Goal: Task Accomplishment & Management: Manage account settings

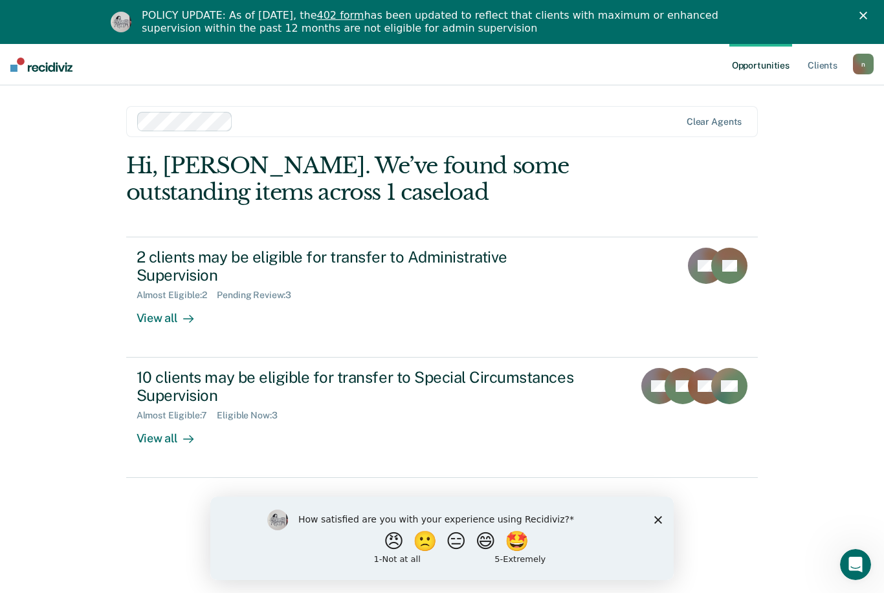
click at [153, 301] on div "View all" at bounding box center [173, 313] width 72 height 25
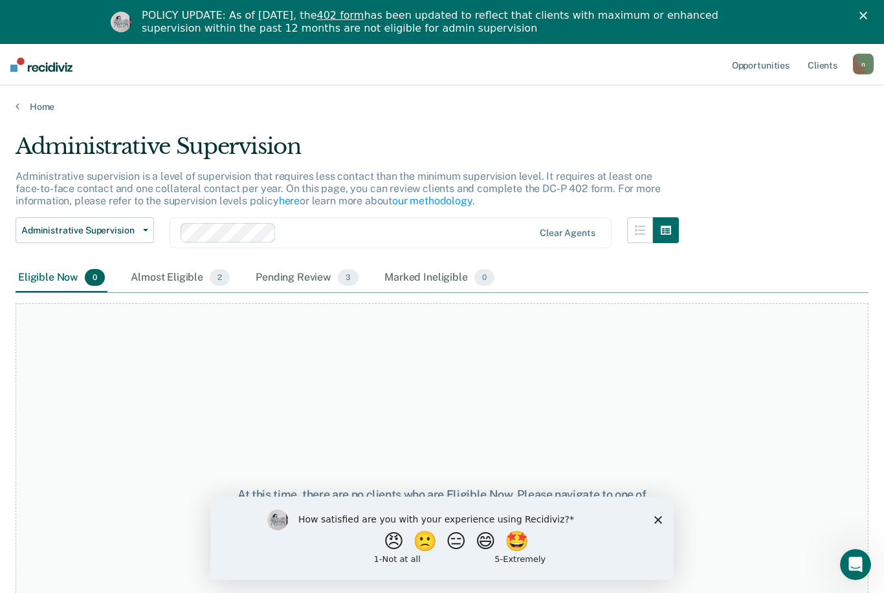
click at [170, 272] on div "Almost Eligible 2" at bounding box center [180, 278] width 104 height 28
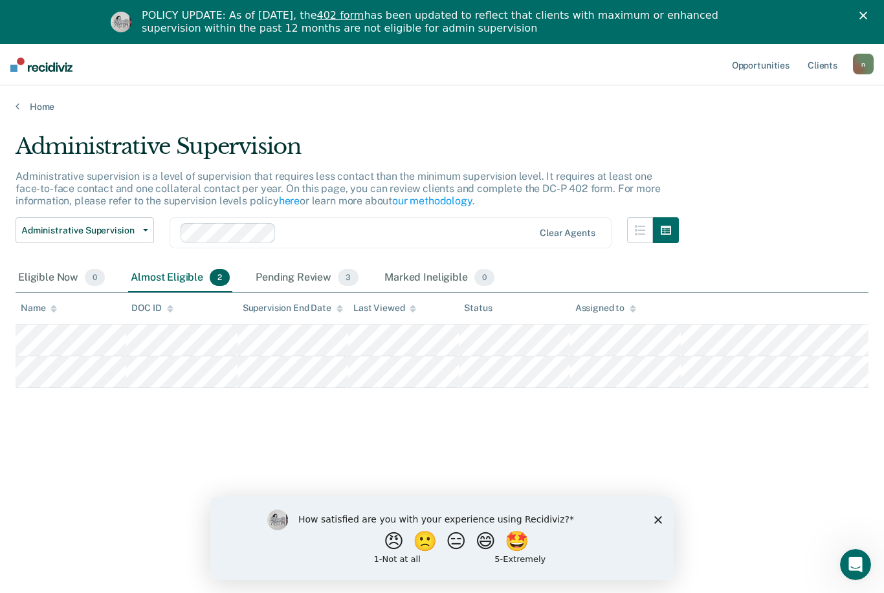
click at [301, 270] on div "Pending Review 3" at bounding box center [307, 278] width 108 height 28
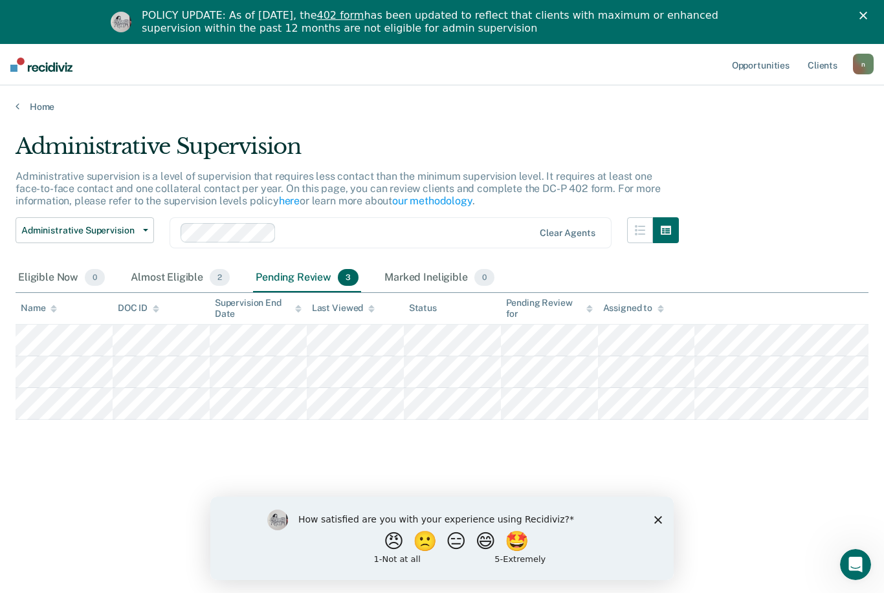
click at [186, 280] on div "Almost Eligible 2" at bounding box center [180, 278] width 104 height 28
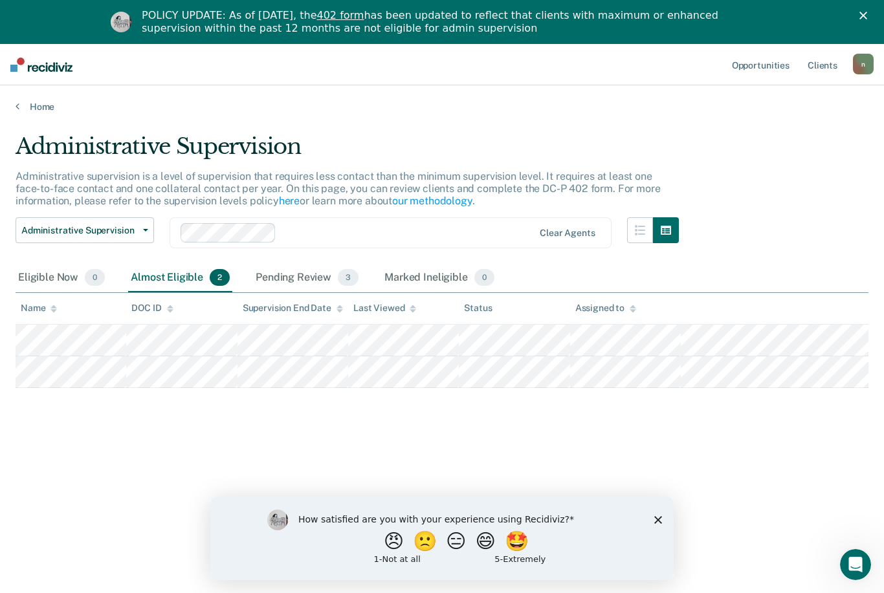
click at [78, 272] on div "Eligible Now 0" at bounding box center [62, 278] width 92 height 28
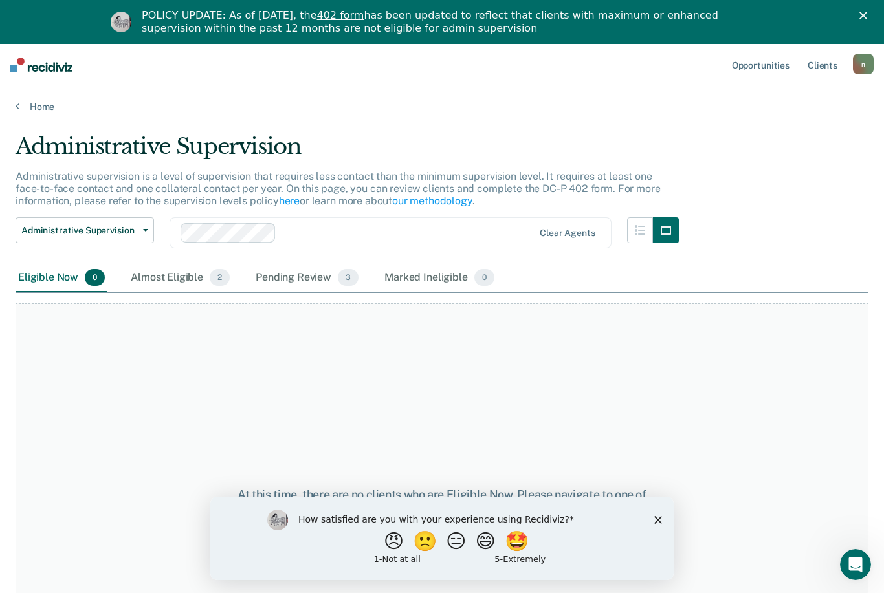
click at [21, 108] on link "Home" at bounding box center [442, 107] width 853 height 12
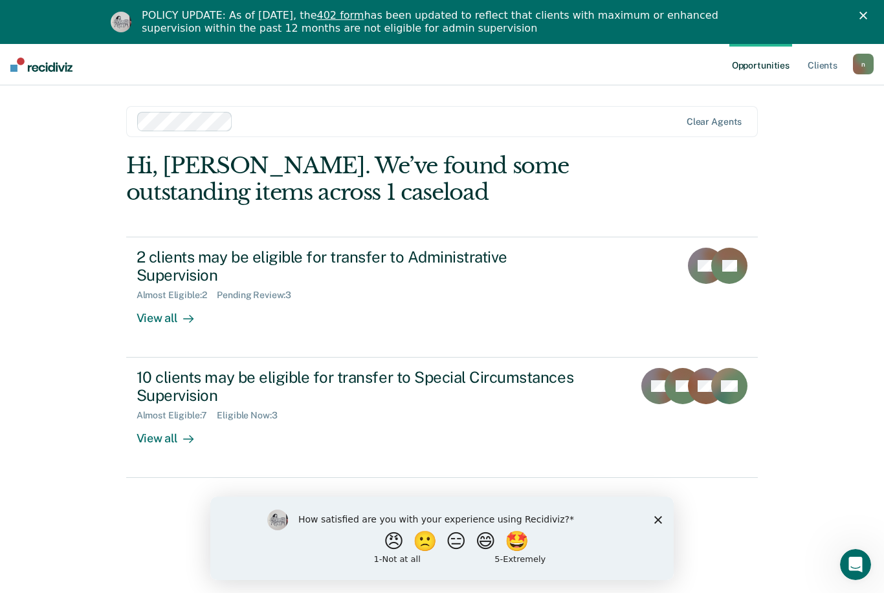
click at [166, 301] on div "View all" at bounding box center [173, 313] width 72 height 25
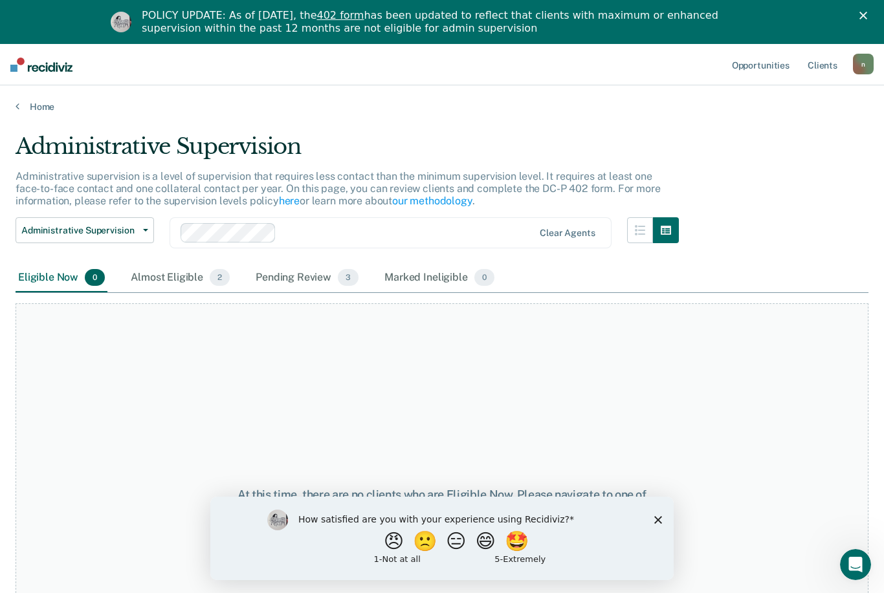
scroll to position [1, 0]
click at [660, 522] on polygon "Close survey" at bounding box center [658, 520] width 8 height 8
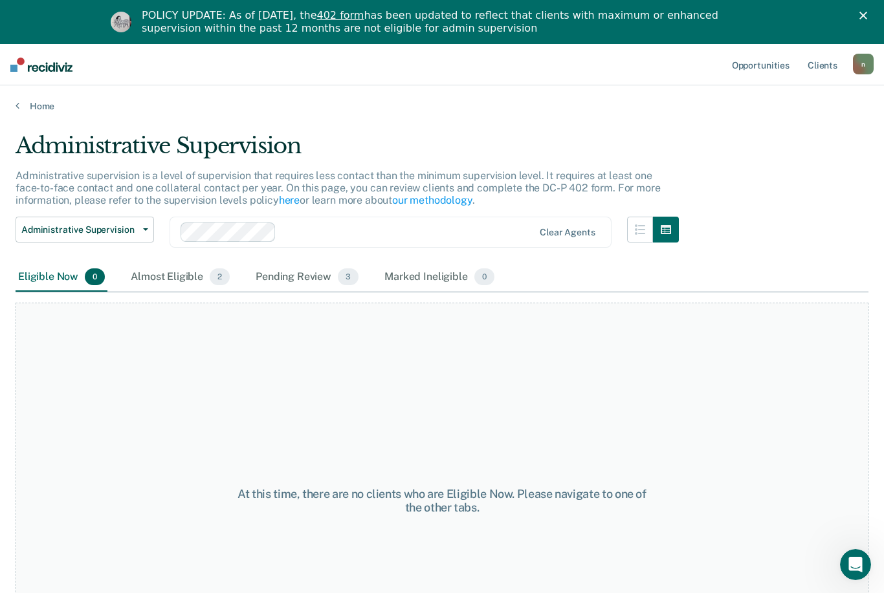
click at [188, 283] on div "Almost Eligible 2" at bounding box center [180, 277] width 104 height 28
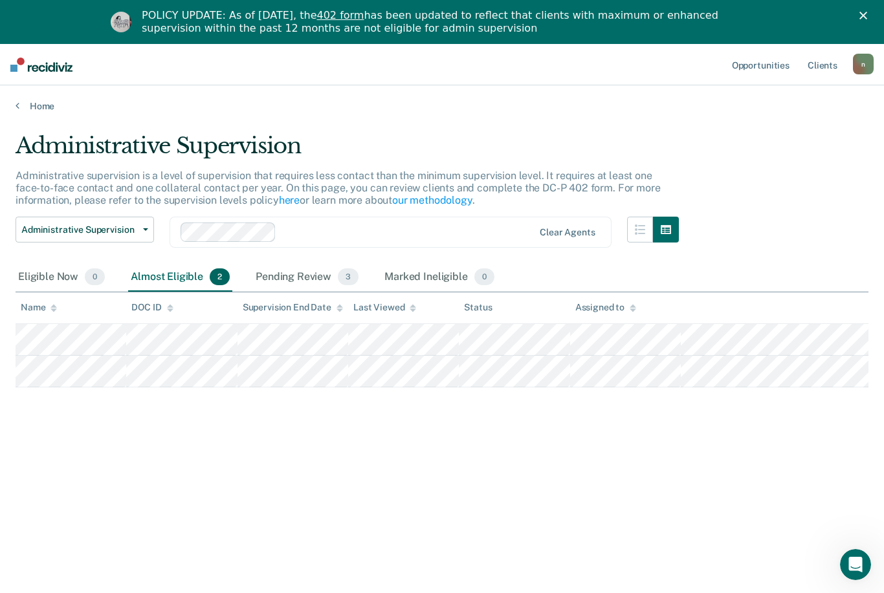
click at [430, 268] on div "Marked Ineligible 0" at bounding box center [439, 277] width 115 height 28
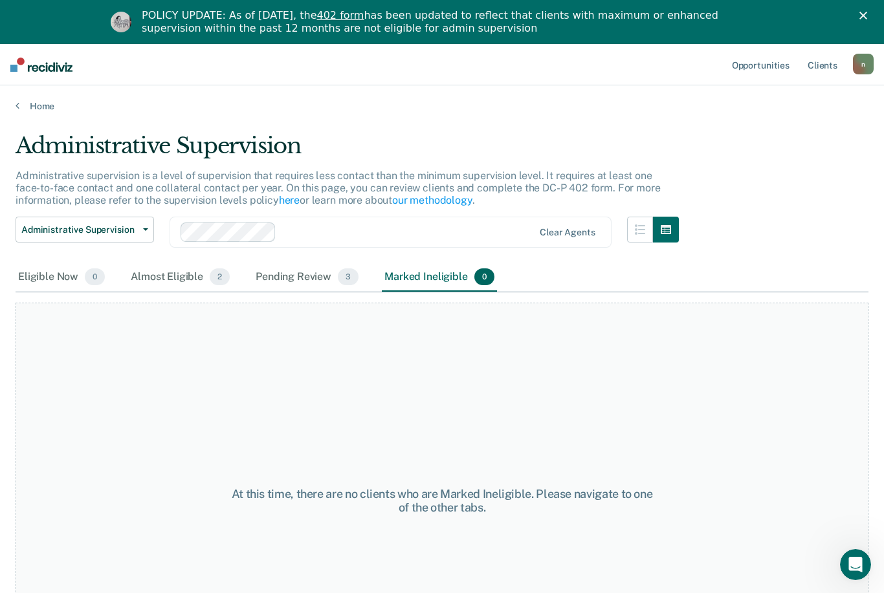
click at [296, 270] on div "Pending Review 3" at bounding box center [307, 277] width 108 height 28
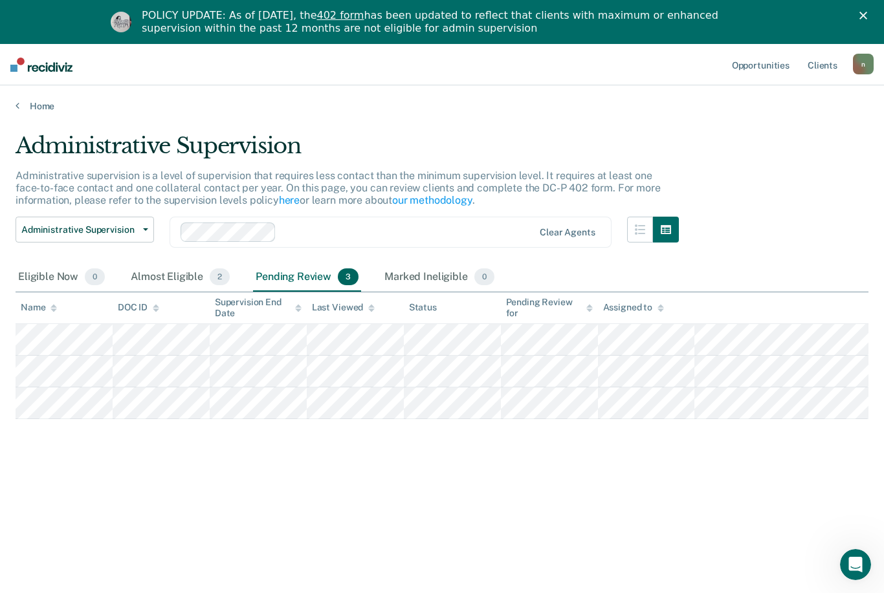
click at [21, 93] on div "Home" at bounding box center [442, 98] width 884 height 27
click at [24, 107] on link "Home" at bounding box center [442, 106] width 853 height 12
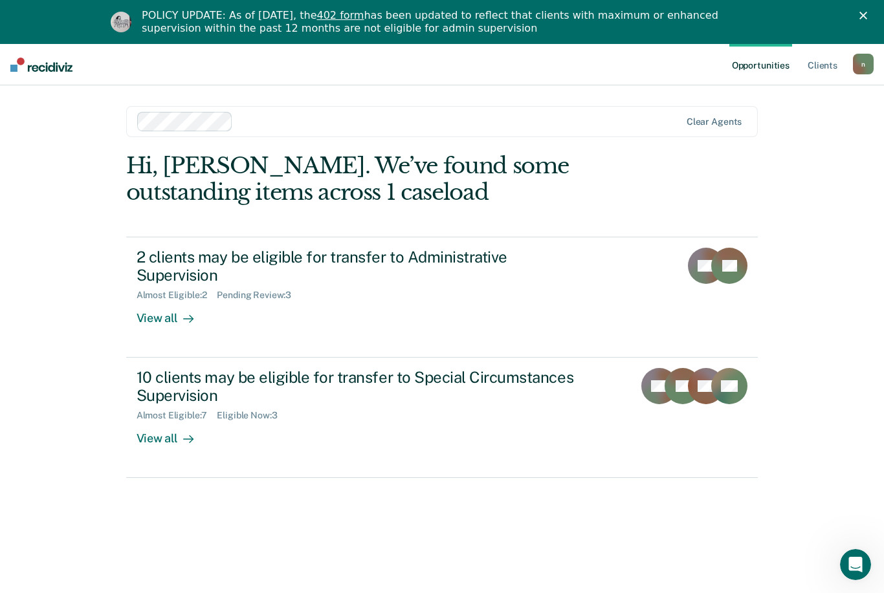
click at [173, 422] on div "View all" at bounding box center [173, 433] width 72 height 25
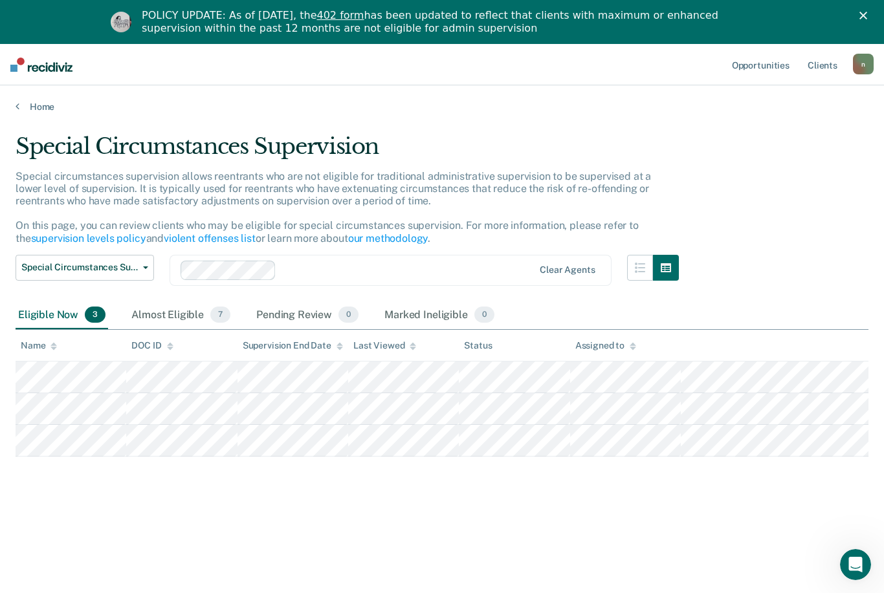
click at [16, 107] on icon at bounding box center [18, 106] width 4 height 10
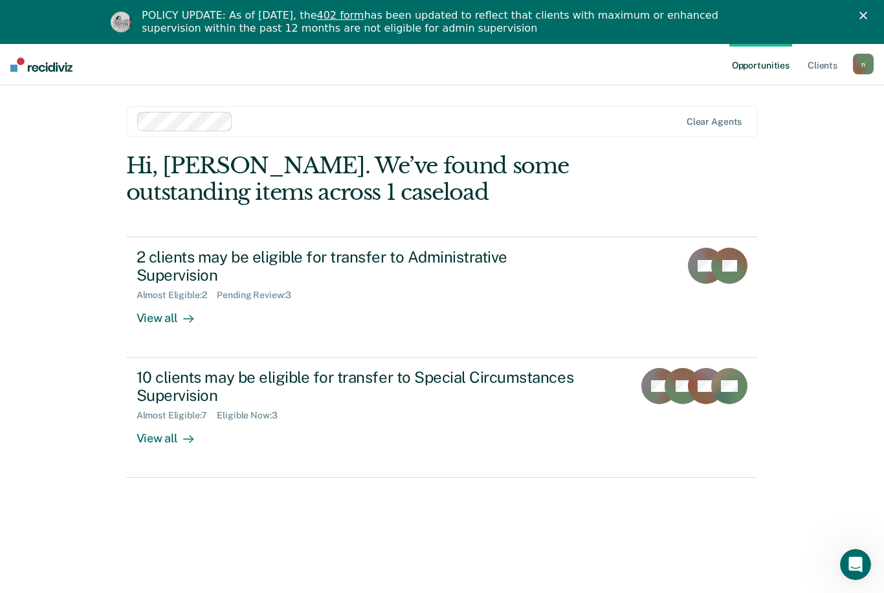
click at [6, 408] on div "Opportunities Client s nadietrich@pa.gov n Profile How it works Log Out Clear a…" at bounding box center [442, 340] width 884 height 593
click at [180, 432] on div at bounding box center [186, 439] width 16 height 15
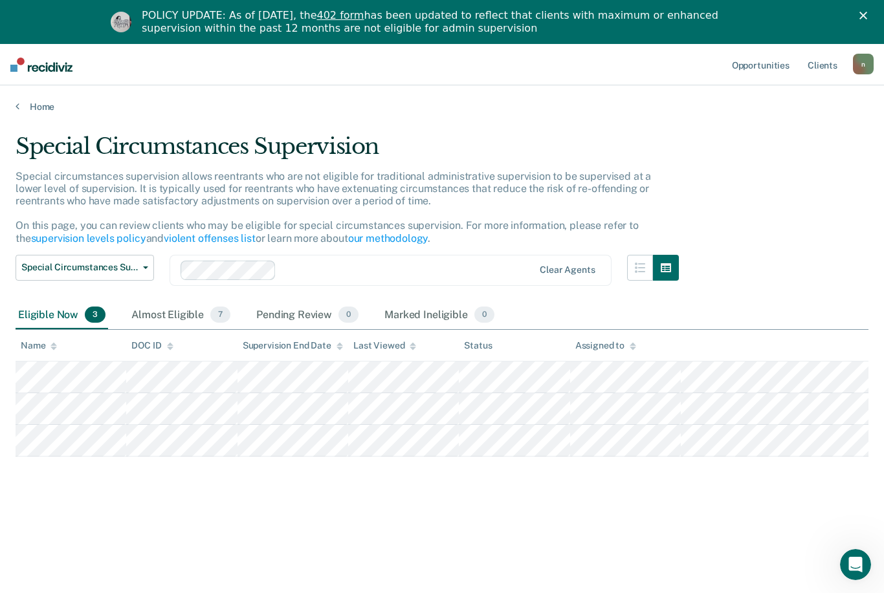
scroll to position [12, 0]
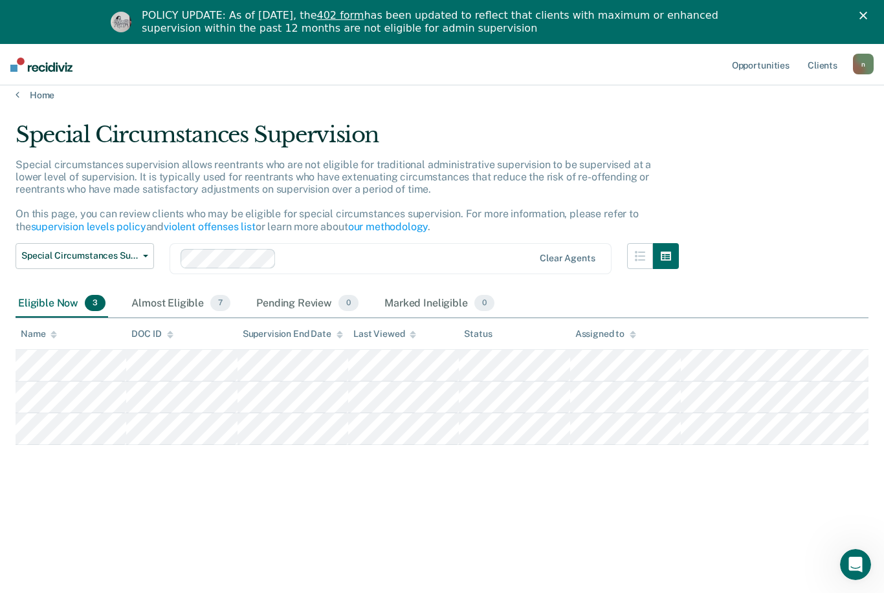
click at [16, 98] on icon at bounding box center [18, 94] width 4 height 10
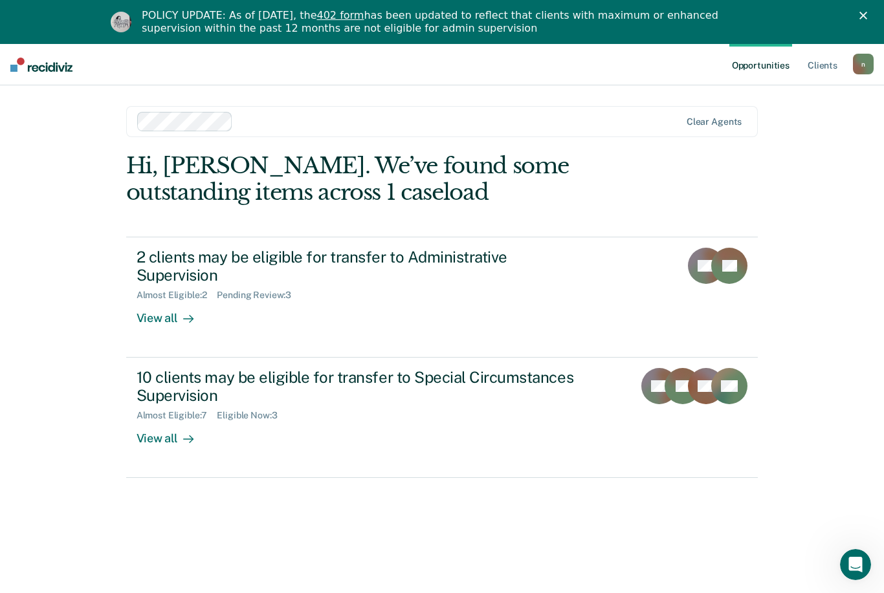
click at [180, 301] on div "View all" at bounding box center [173, 313] width 72 height 25
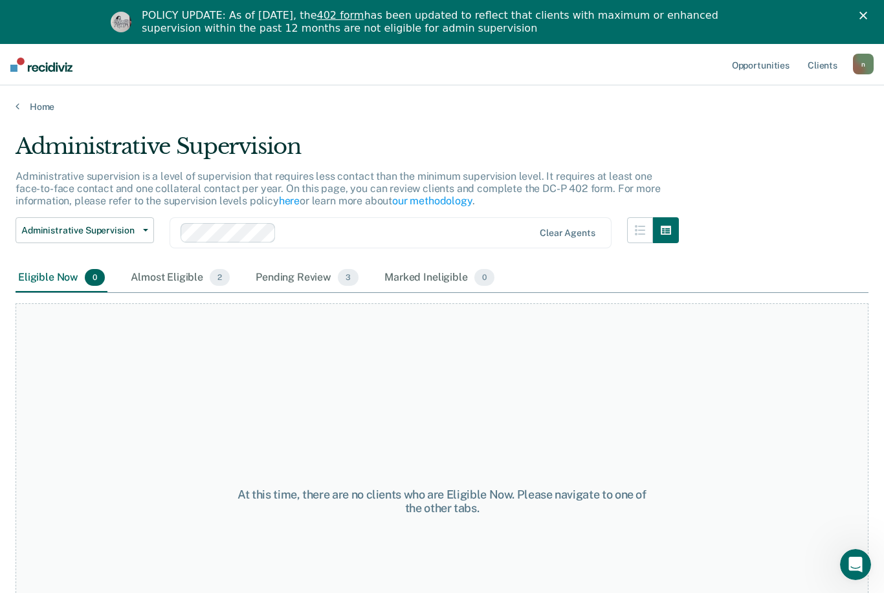
click at [318, 272] on div "Pending Review 3" at bounding box center [307, 278] width 108 height 28
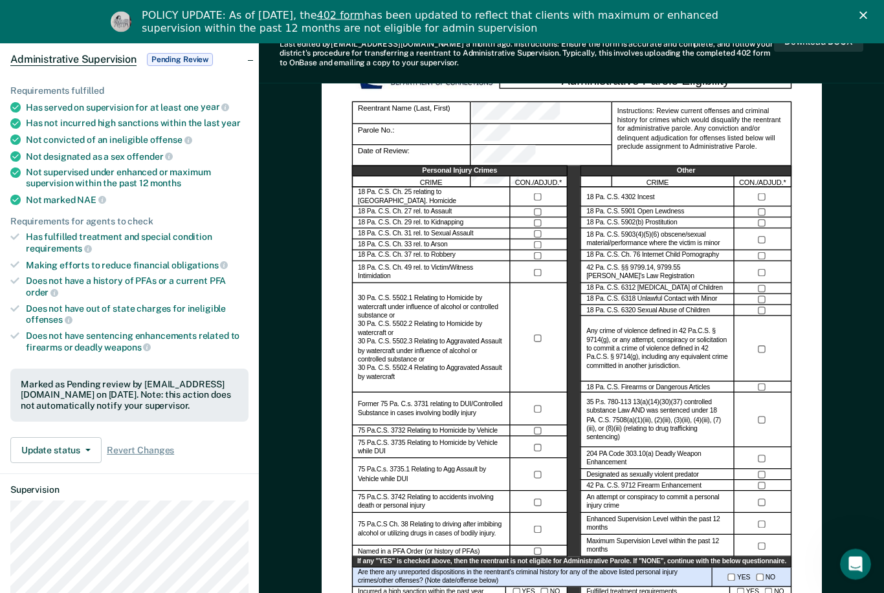
scroll to position [133, 0]
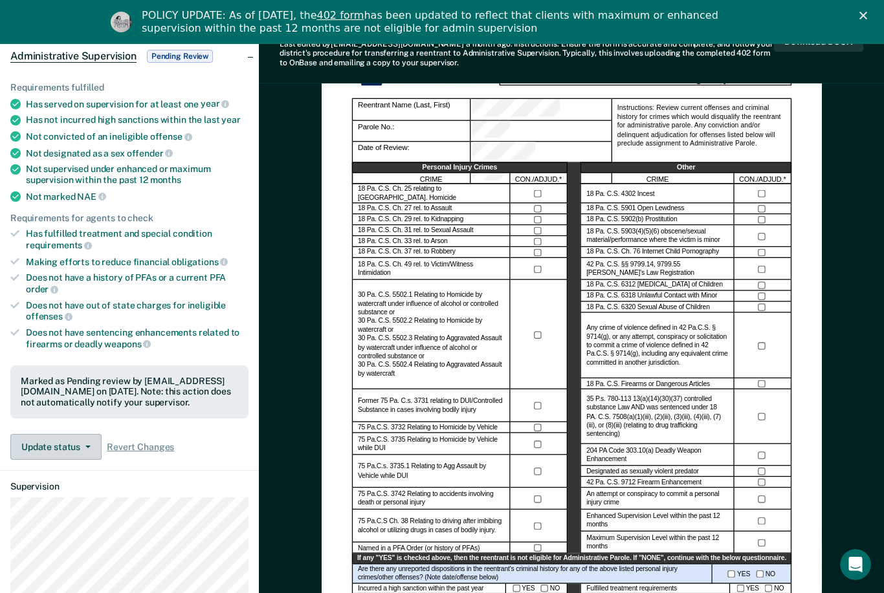
click at [88, 439] on button "Update status" at bounding box center [55, 447] width 91 height 26
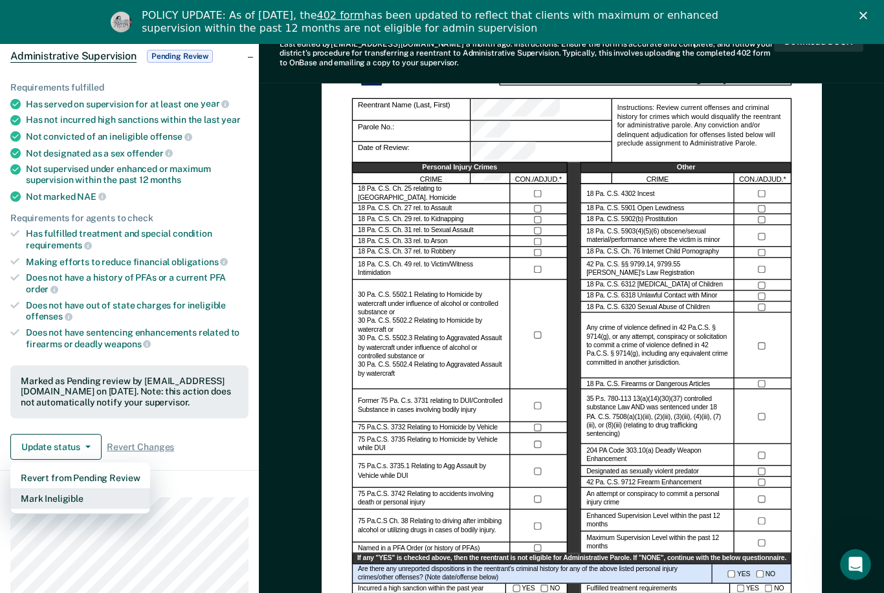
click at [89, 488] on button "Mark Ineligible" at bounding box center [80, 498] width 140 height 21
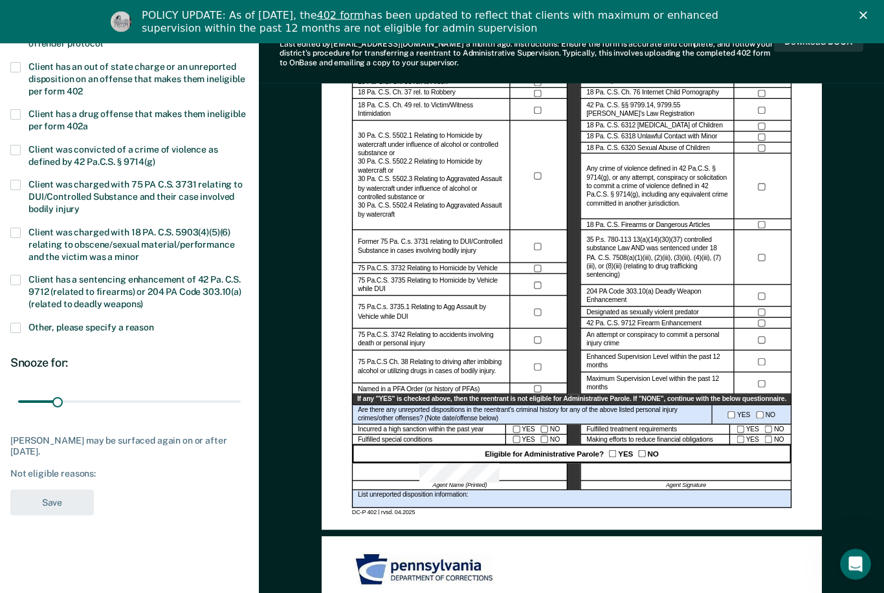
scroll to position [292, 0]
type input "52"
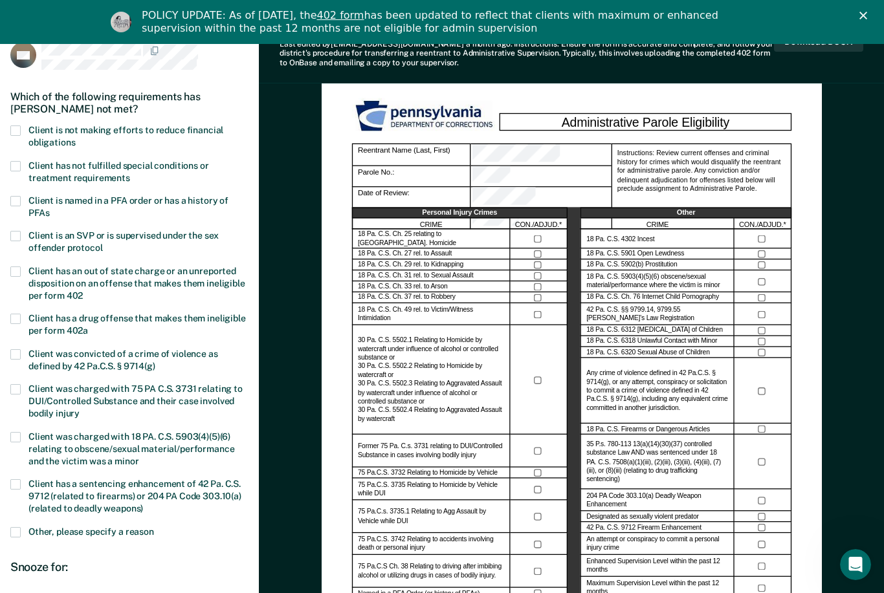
scroll to position [52, 0]
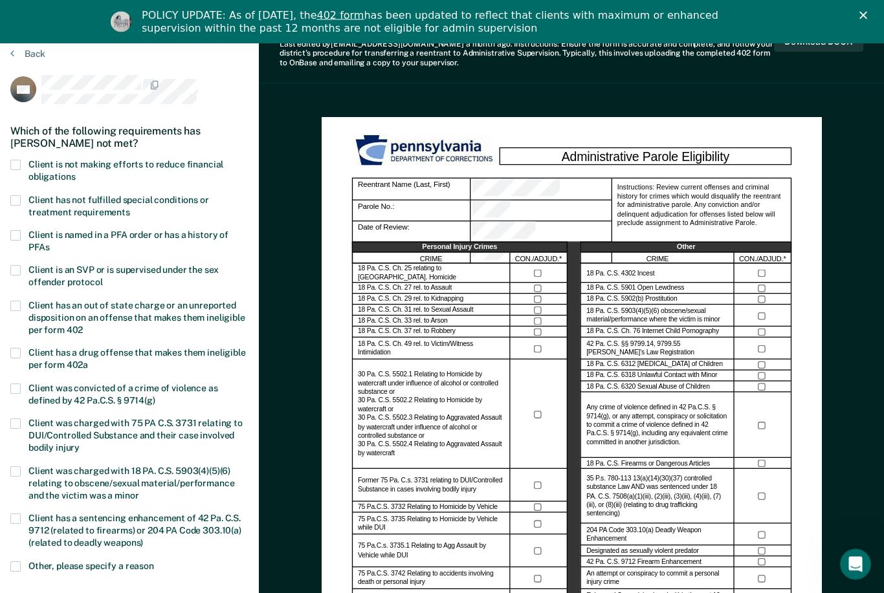
click at [23, 49] on button "Back" at bounding box center [27, 55] width 35 height 12
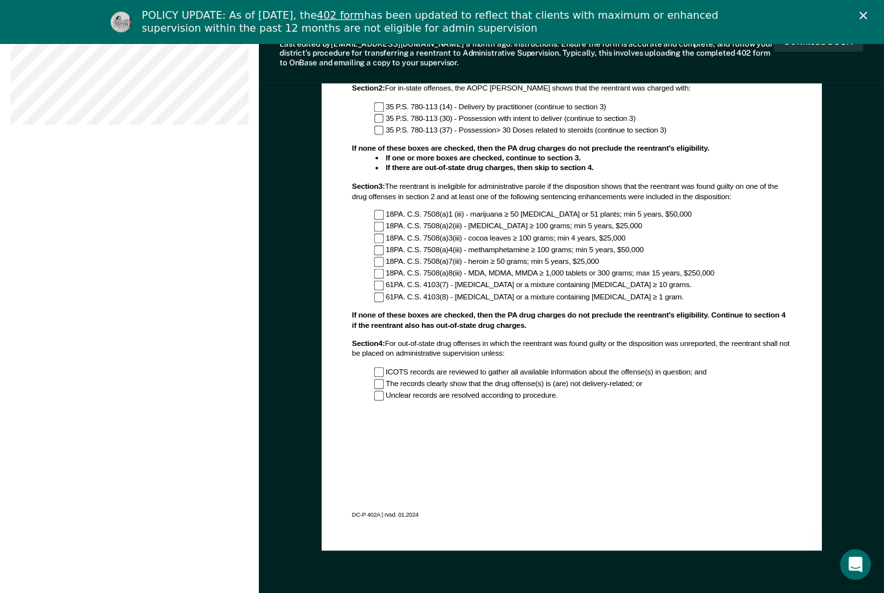
scroll to position [962, 0]
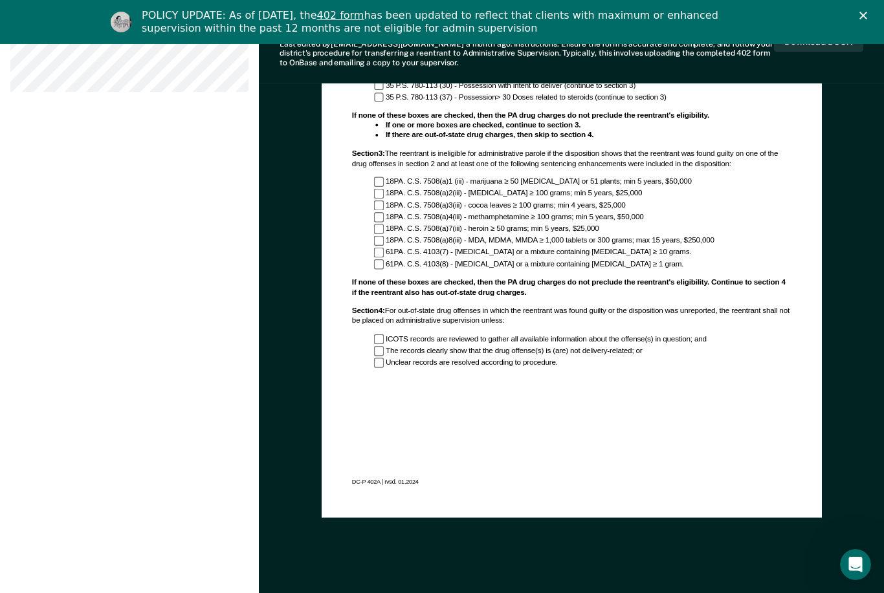
click at [862, 18] on icon "Close" at bounding box center [863, 16] width 8 height 8
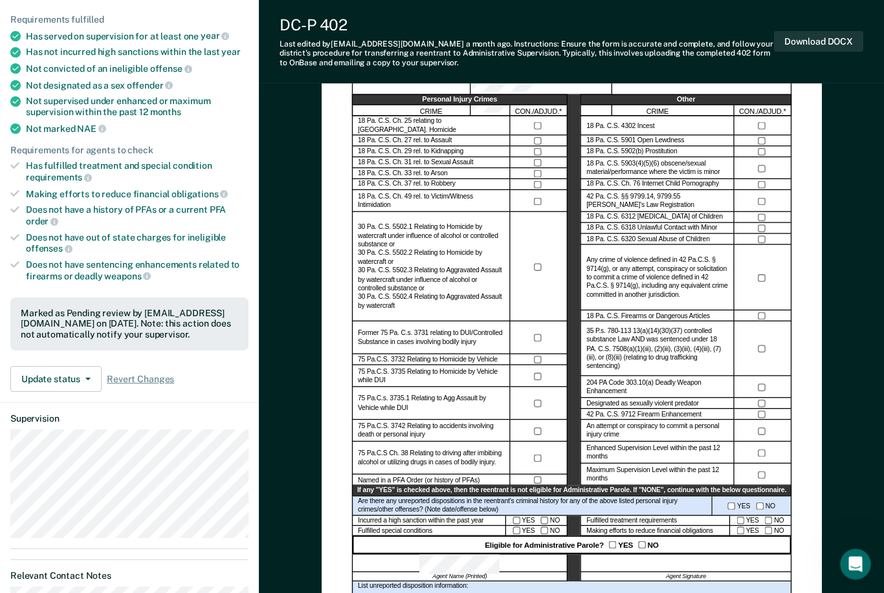
scroll to position [155, 0]
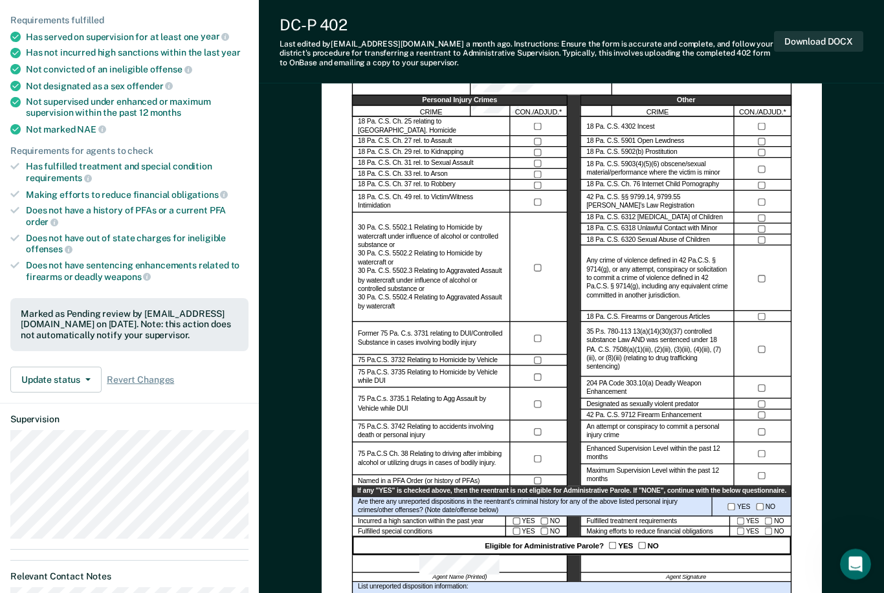
click at [811, 35] on button "Download DOCX" at bounding box center [818, 41] width 89 height 21
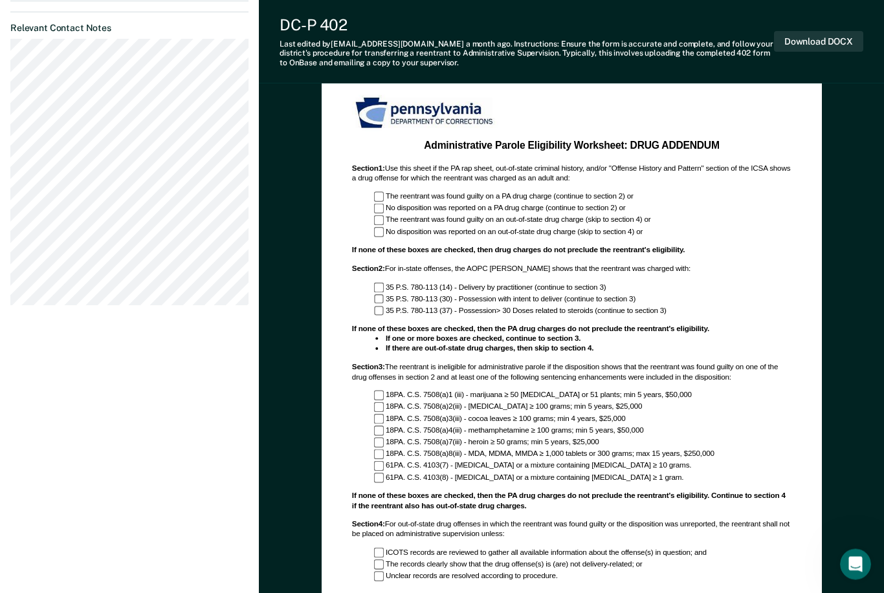
scroll to position [705, 0]
click at [829, 37] on button "Download DOCX" at bounding box center [818, 41] width 89 height 21
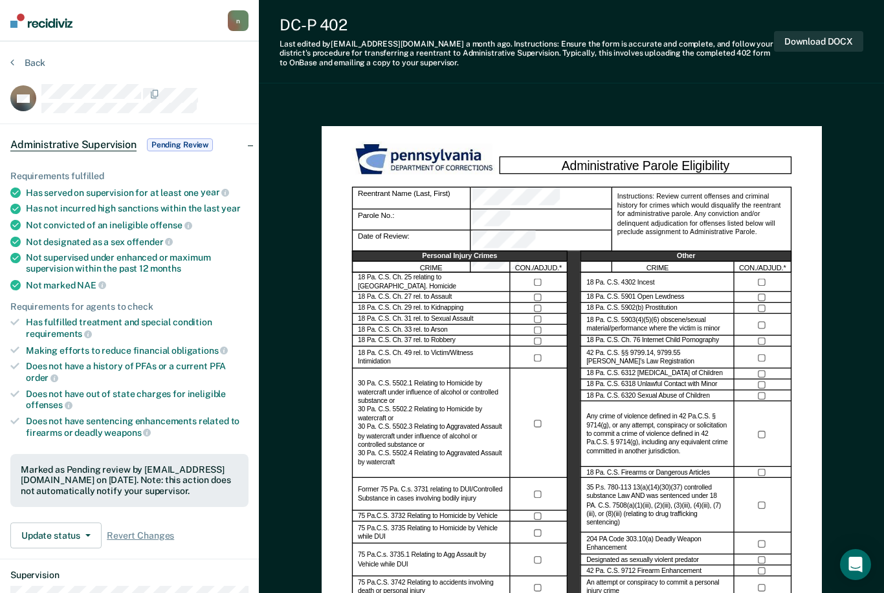
click at [812, 38] on button "Download DOCX" at bounding box center [818, 41] width 89 height 21
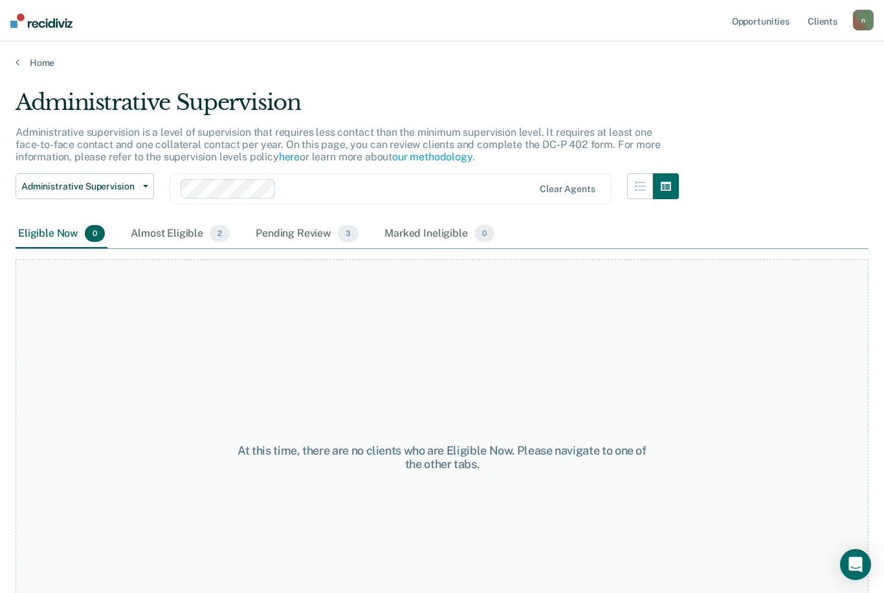
click at [309, 232] on div "Pending Review 3" at bounding box center [307, 234] width 108 height 28
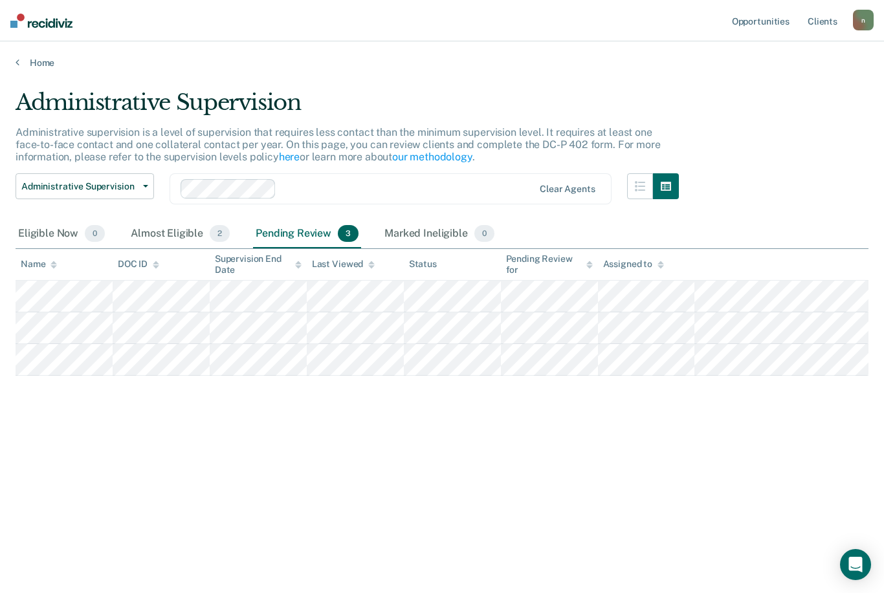
click at [27, 58] on link "Home" at bounding box center [442, 63] width 853 height 12
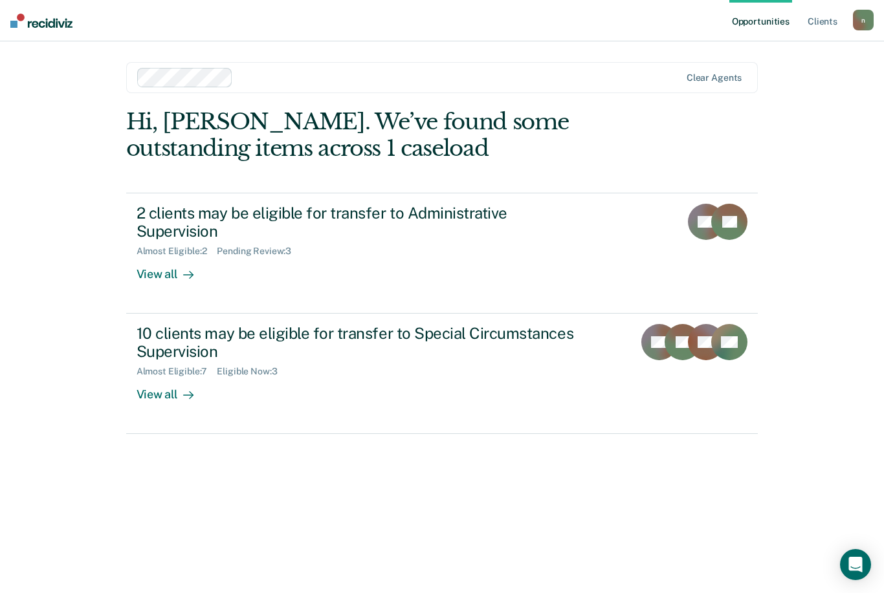
click at [168, 257] on div "View all" at bounding box center [173, 269] width 72 height 25
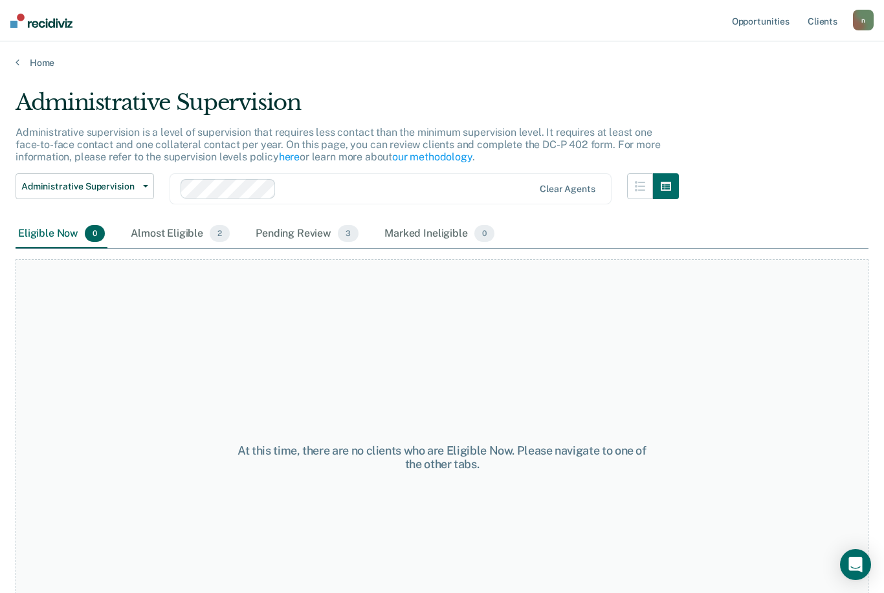
click at [189, 235] on div "Almost Eligible 2" at bounding box center [180, 234] width 104 height 28
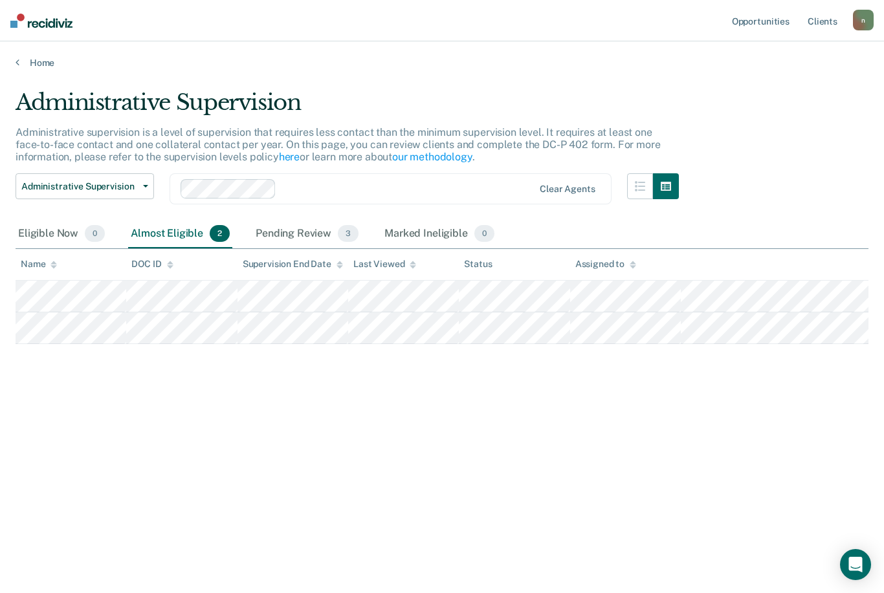
click at [302, 231] on div "Pending Review 3" at bounding box center [307, 234] width 108 height 28
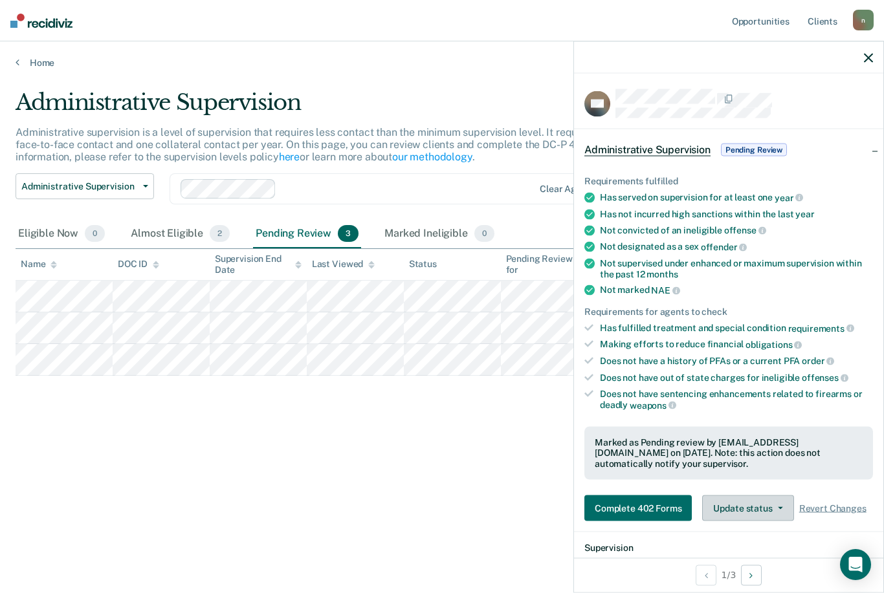
click at [774, 496] on button "Update status" at bounding box center [747, 509] width 91 height 26
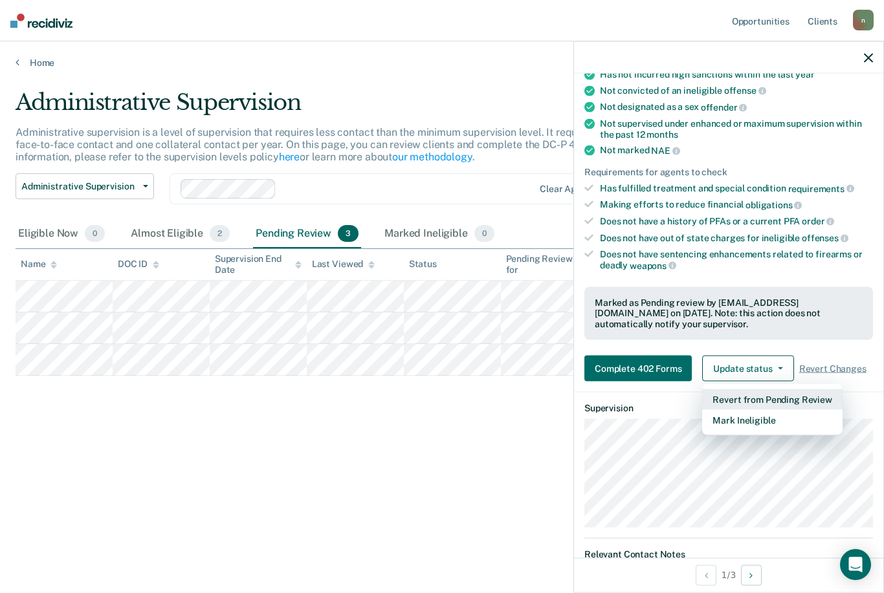
scroll to position [143, 0]
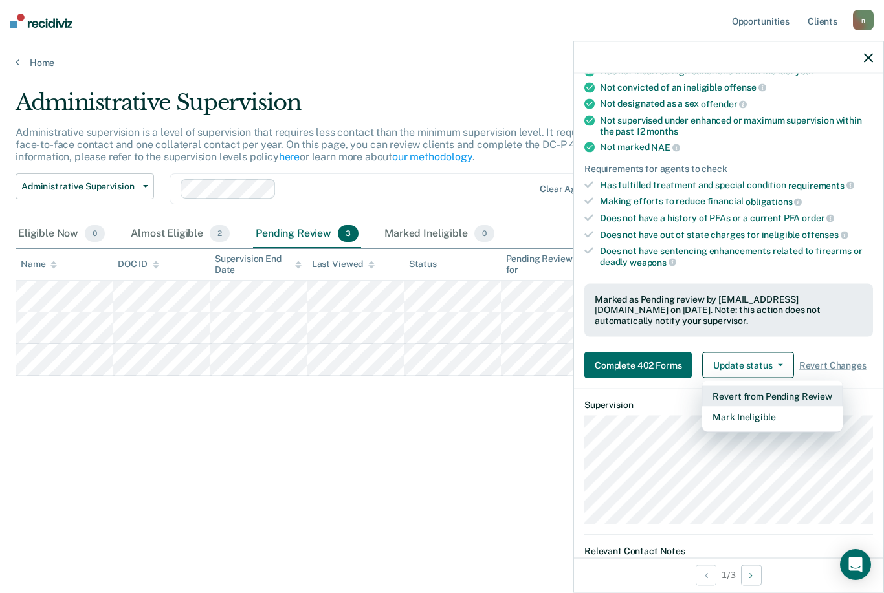
click at [821, 389] on button "Revert from Pending Review" at bounding box center [772, 396] width 140 height 21
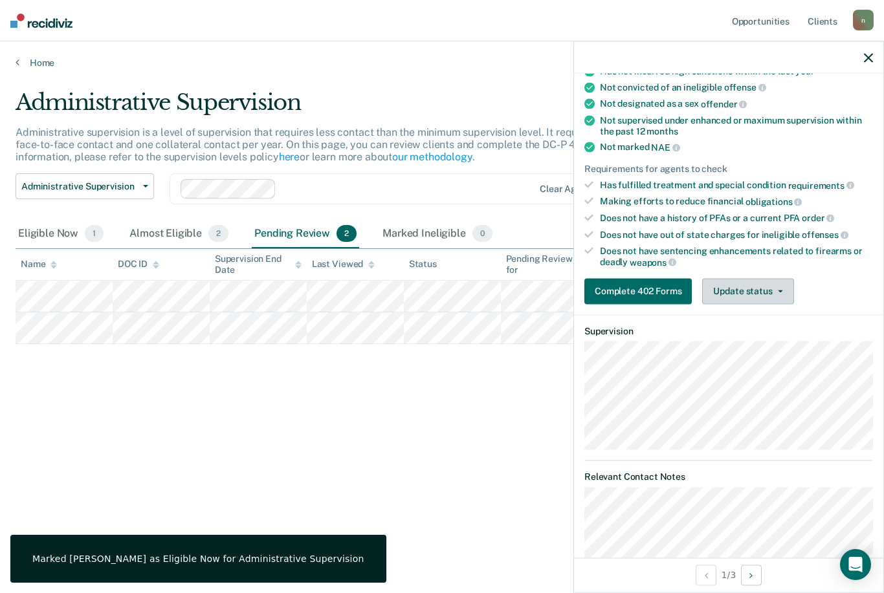
click at [774, 290] on button "Update status" at bounding box center [747, 291] width 91 height 26
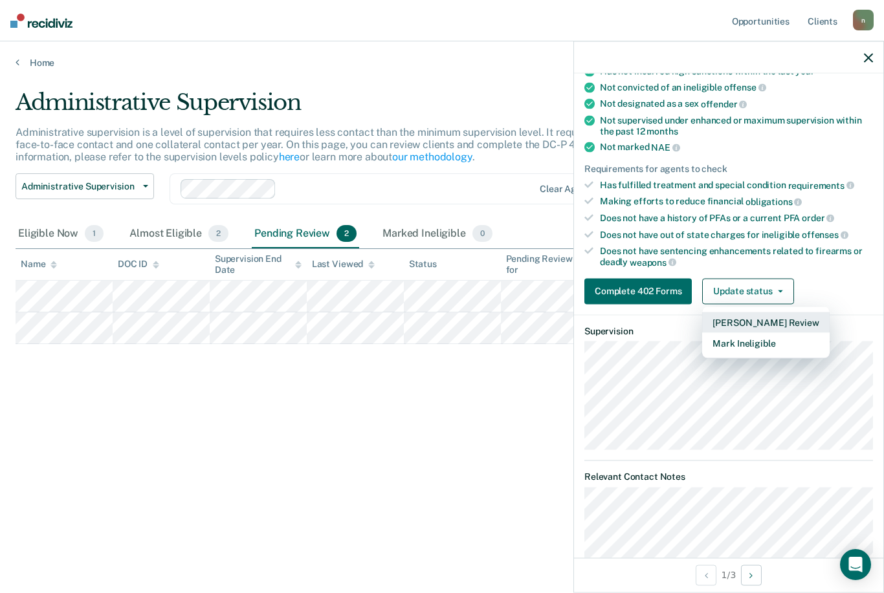
click at [792, 312] on button "[PERSON_NAME] Review" at bounding box center [765, 322] width 127 height 21
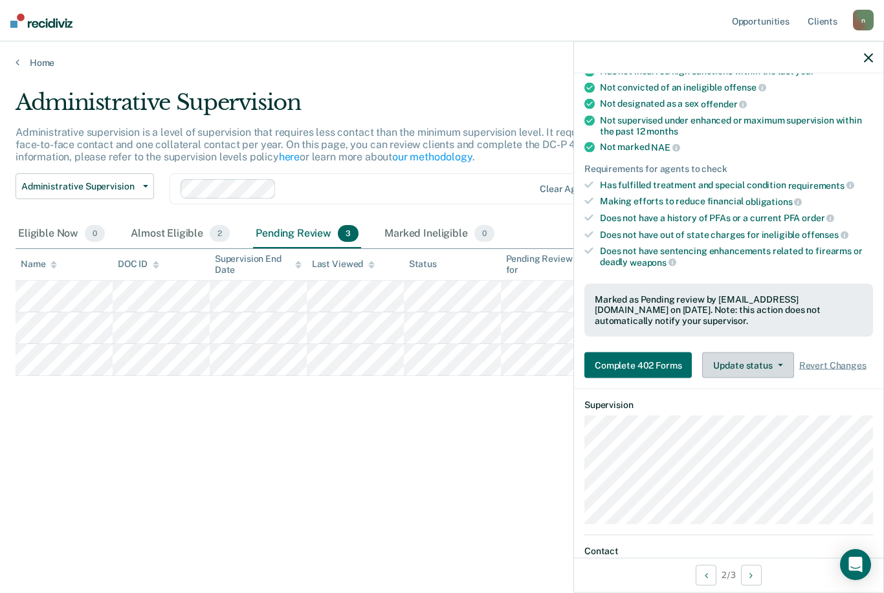
click at [774, 358] on button "Update status" at bounding box center [747, 366] width 91 height 26
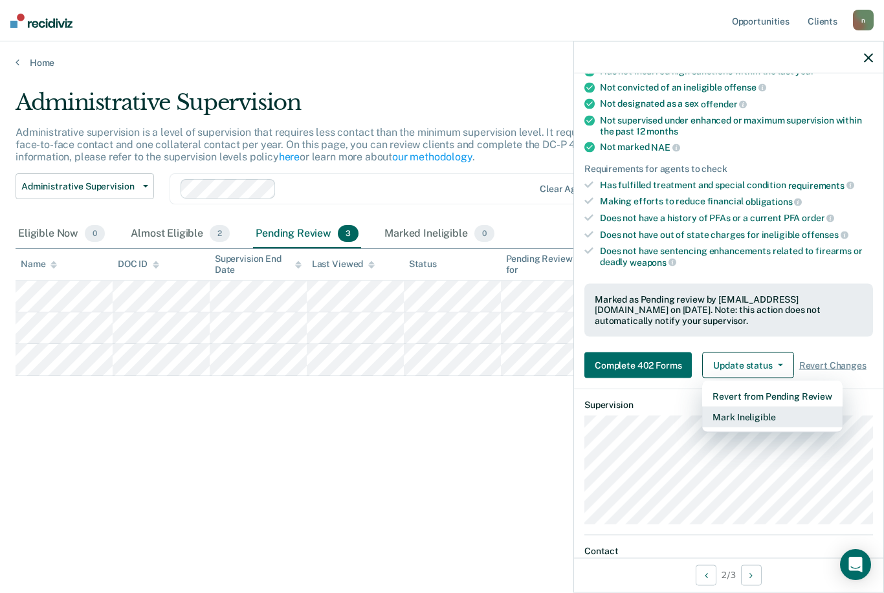
click at [772, 416] on button "Mark Ineligible" at bounding box center [772, 417] width 140 height 21
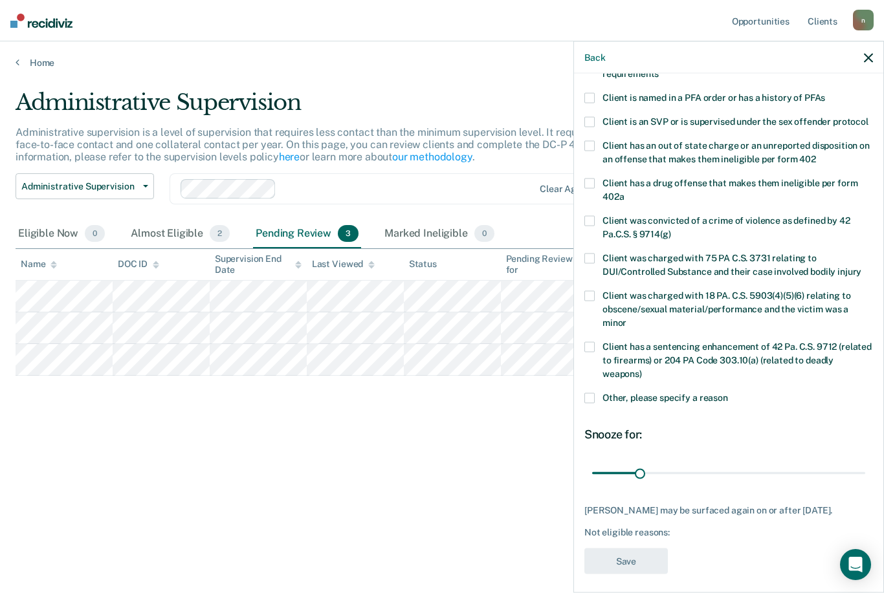
scroll to position [100, 0]
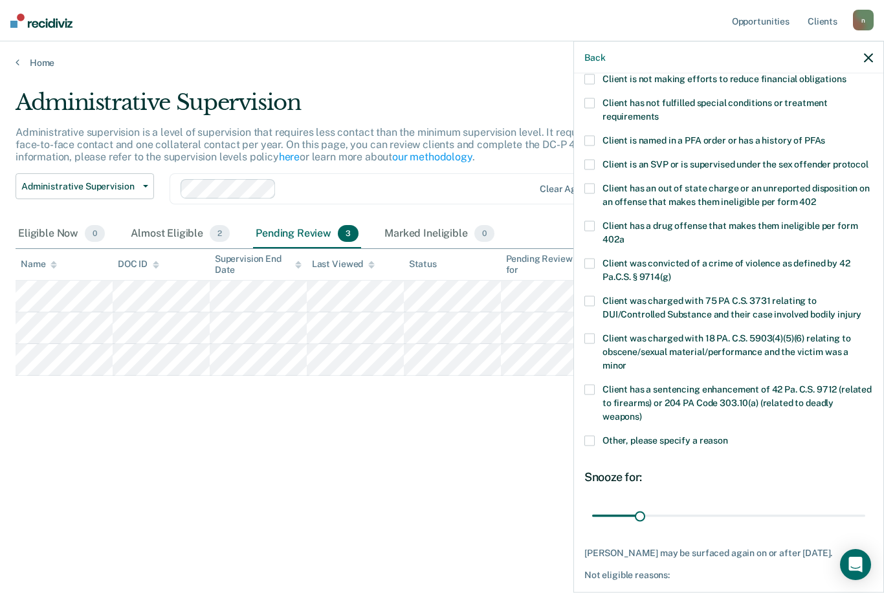
click at [595, 98] on label "Client has not fulfilled special conditions or treatment requirements" at bounding box center [728, 111] width 289 height 27
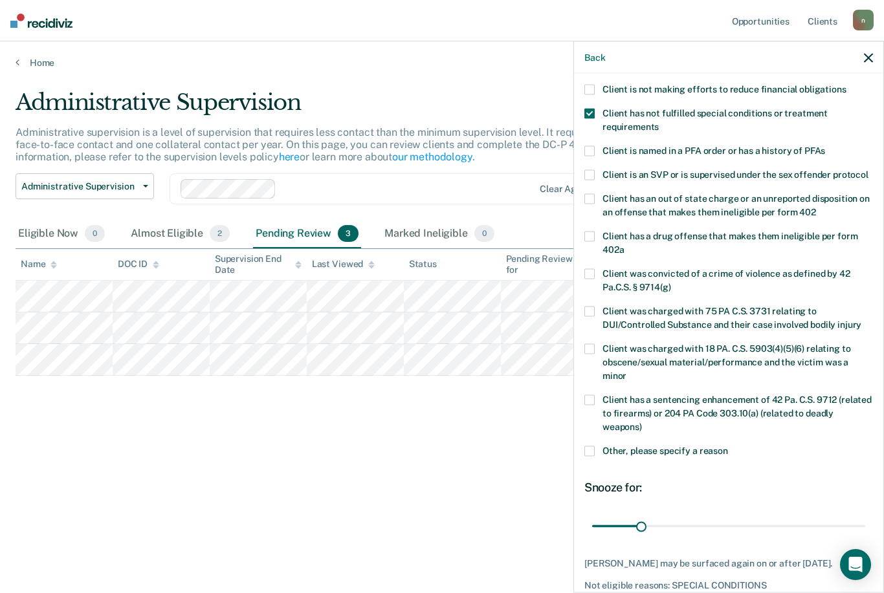
type input "31"
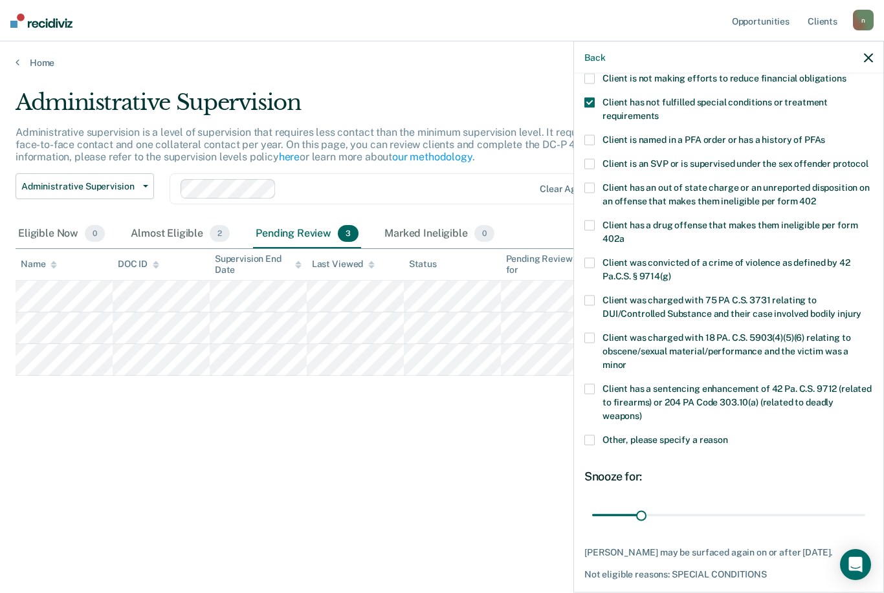
scroll to position [100, 0]
click at [625, 591] on button "Save" at bounding box center [625, 604] width 83 height 27
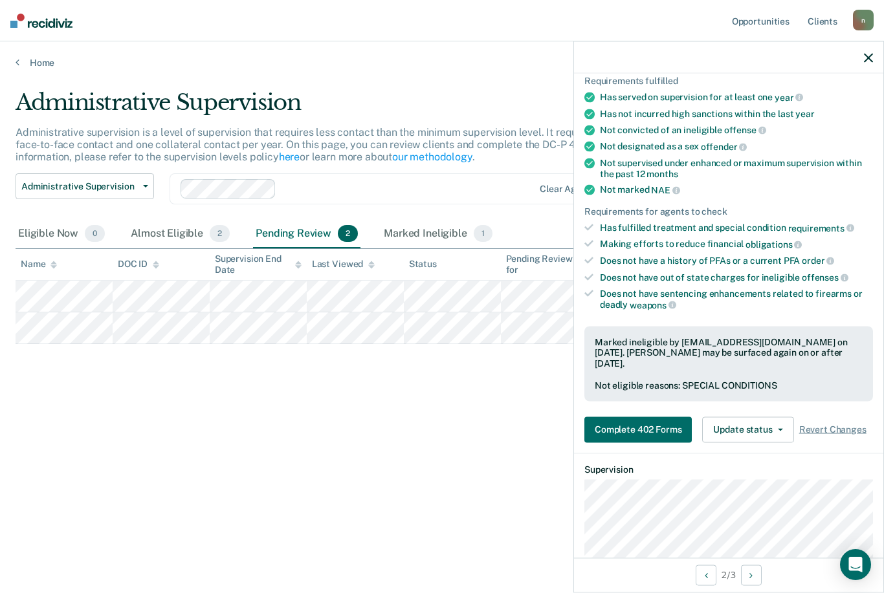
click at [185, 220] on div "Almost Eligible 2" at bounding box center [180, 234] width 104 height 28
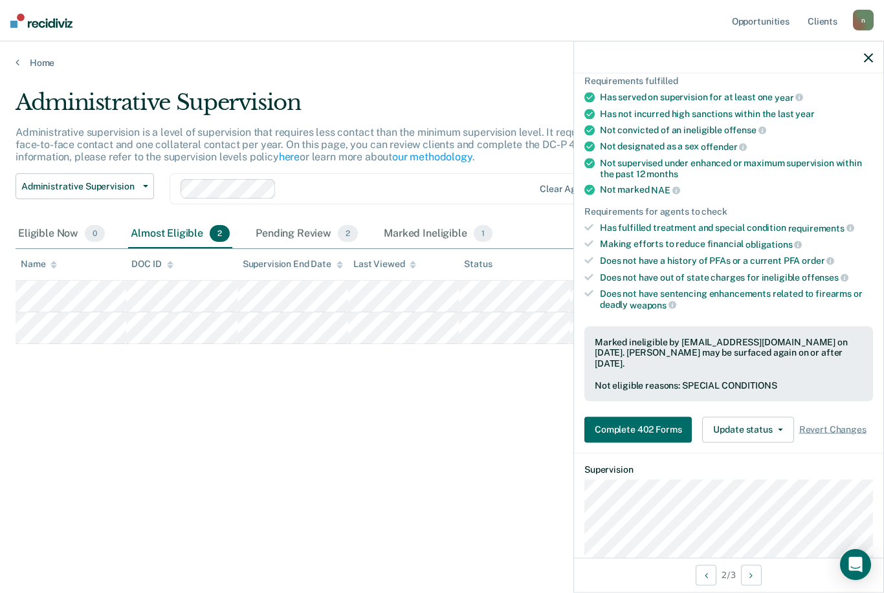
click at [298, 220] on div "Pending Review 2" at bounding box center [306, 234] width 107 height 28
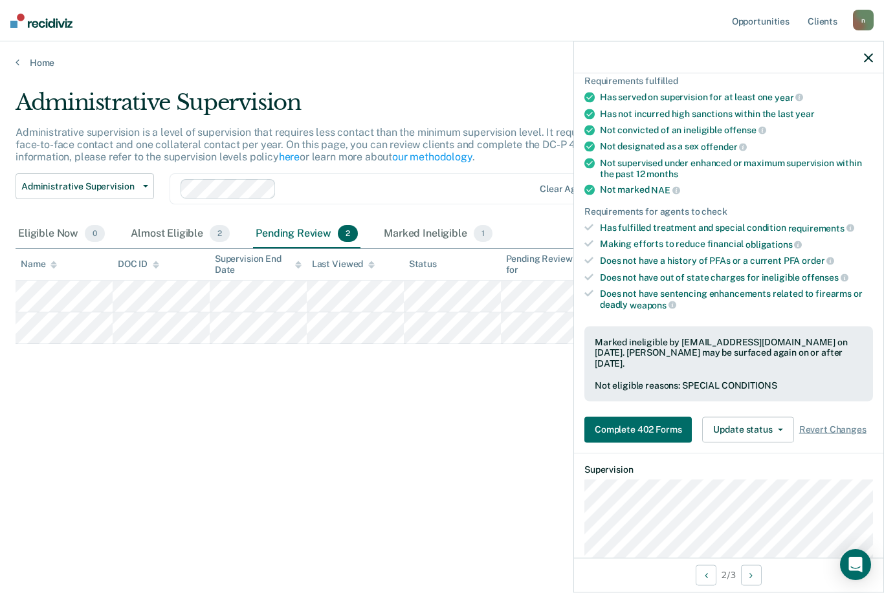
click at [410, 220] on div "Marked Ineligible 1" at bounding box center [438, 234] width 114 height 28
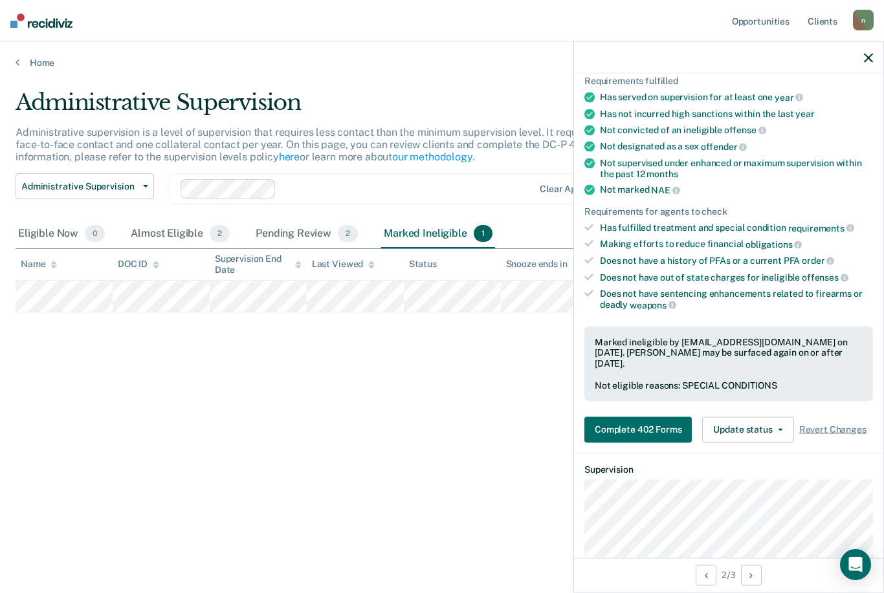
click at [56, 220] on div "Eligible Now 0" at bounding box center [62, 234] width 92 height 28
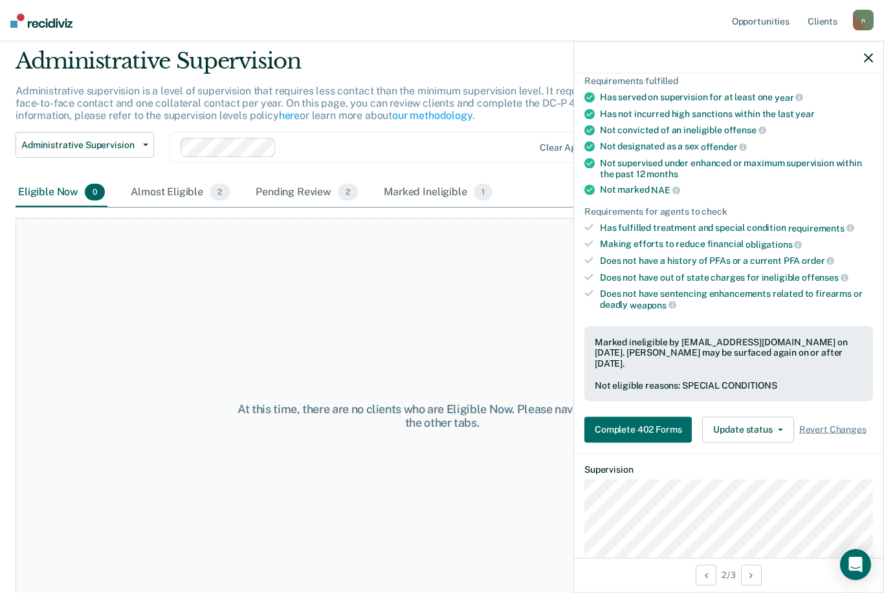
click at [182, 194] on div "Almost Eligible 2" at bounding box center [180, 193] width 104 height 28
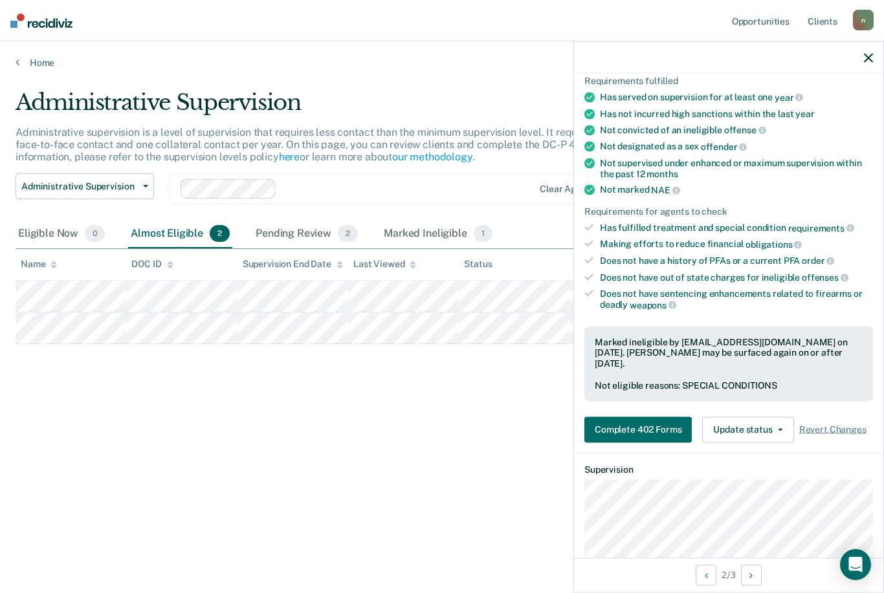
click at [297, 220] on div "Pending Review 2" at bounding box center [306, 234] width 107 height 28
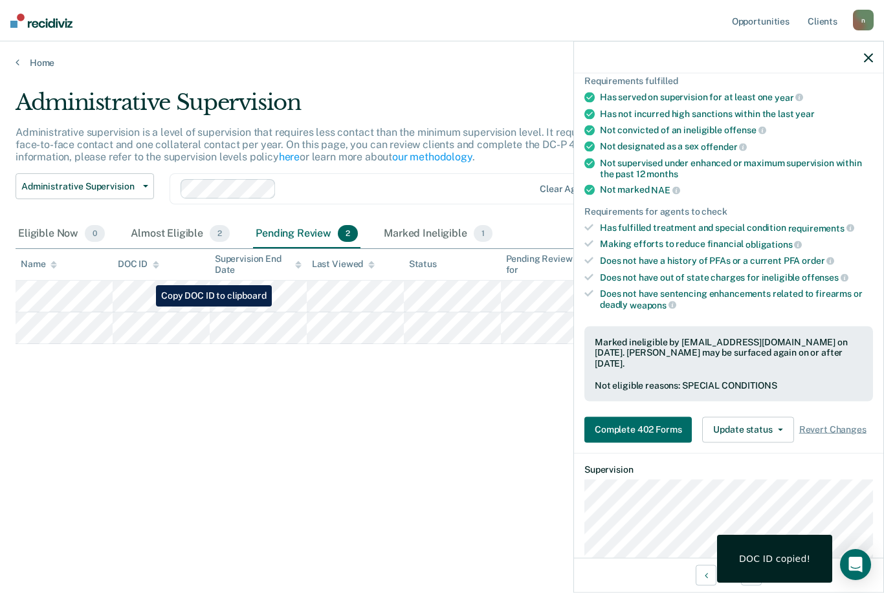
click at [644, 418] on button "Complete 402 Forms" at bounding box center [637, 430] width 107 height 26
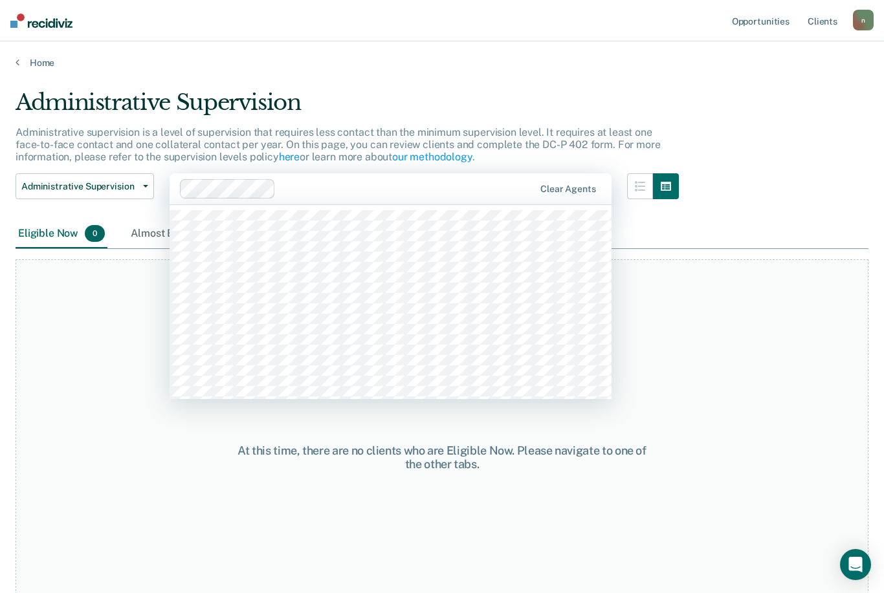
scroll to position [41, 0]
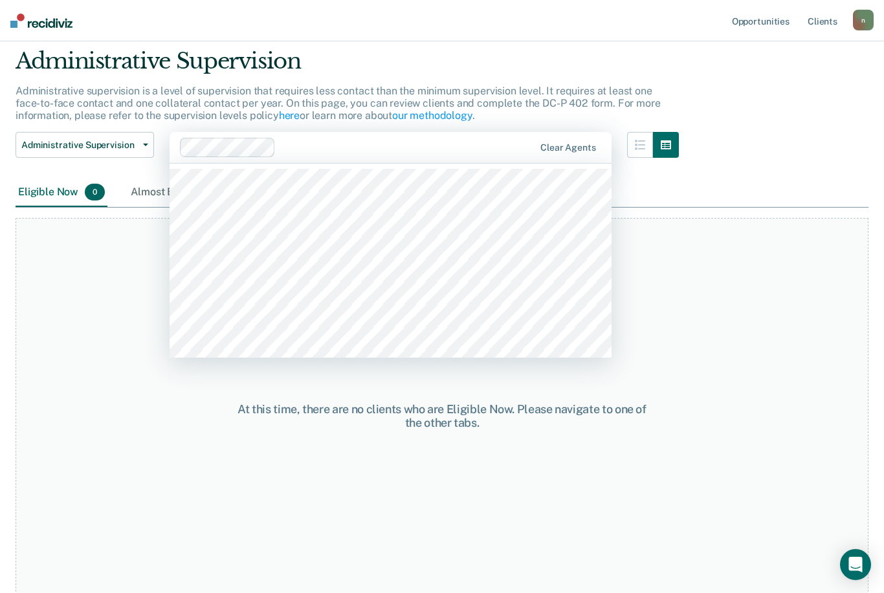
click at [521, 85] on p "Administrative supervision is a level of supervision that requires less contact…" at bounding box center [338, 103] width 644 height 37
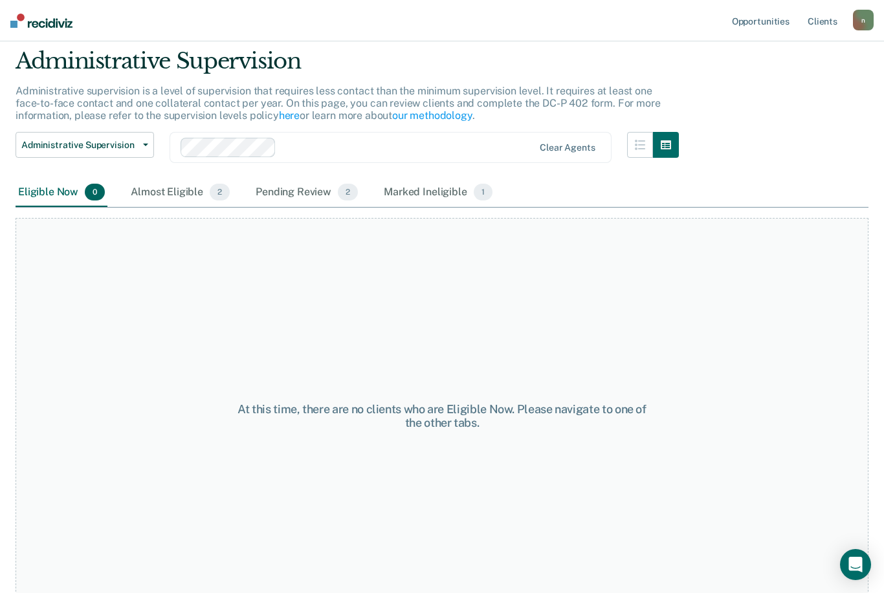
click at [303, 196] on div "Pending Review 2" at bounding box center [306, 193] width 107 height 28
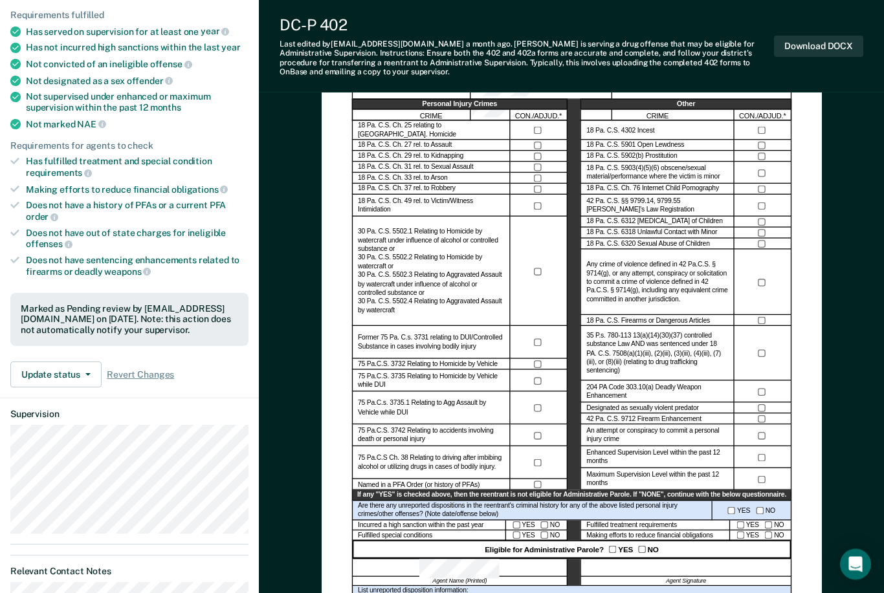
scroll to position [153, 0]
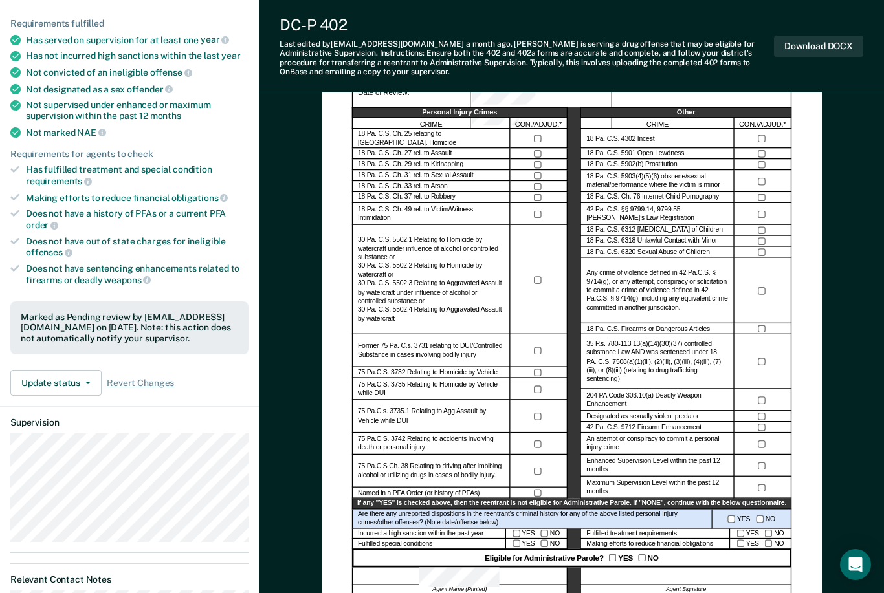
click at [819, 45] on button "Download DOCX" at bounding box center [818, 46] width 89 height 21
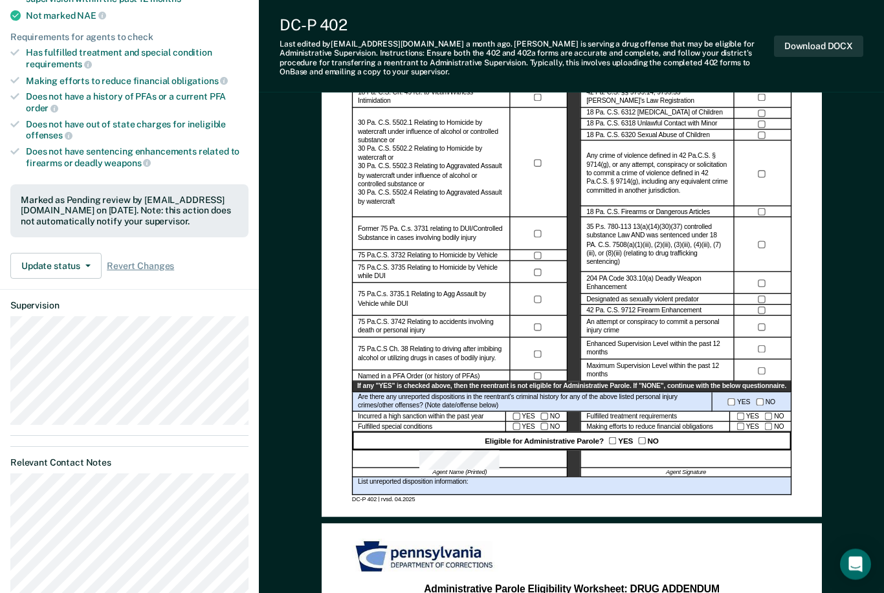
scroll to position [287, 0]
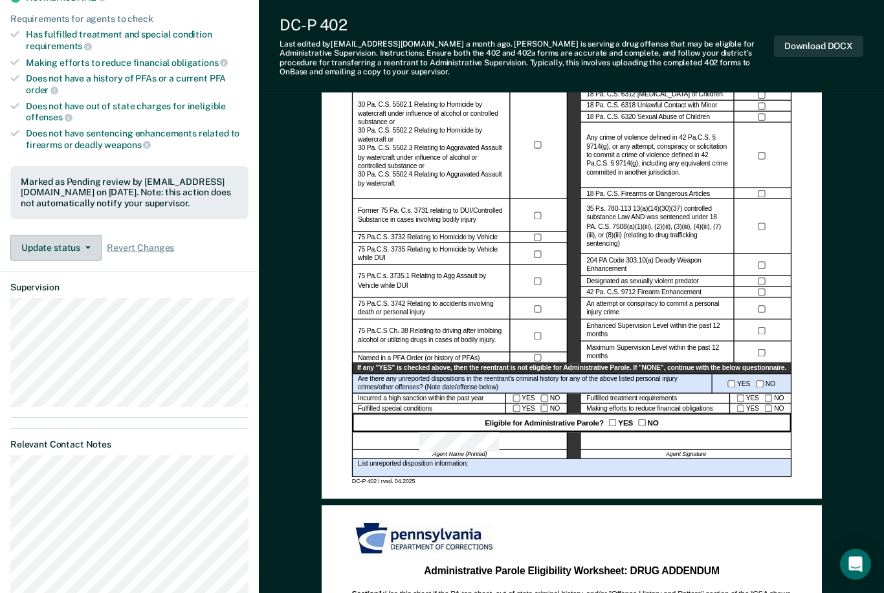
click at [85, 235] on button "Update status" at bounding box center [55, 248] width 91 height 26
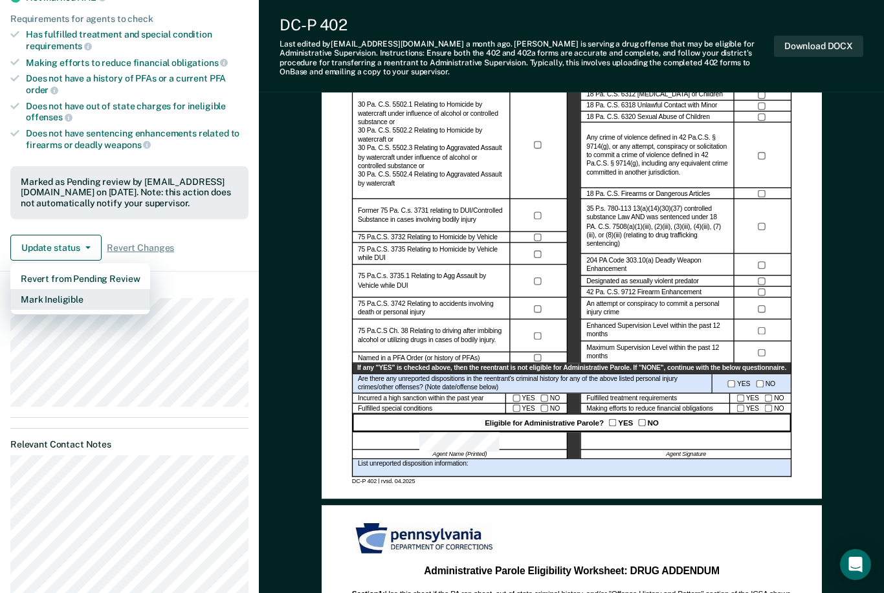
click at [88, 289] on button "Mark Ineligible" at bounding box center [80, 299] width 140 height 21
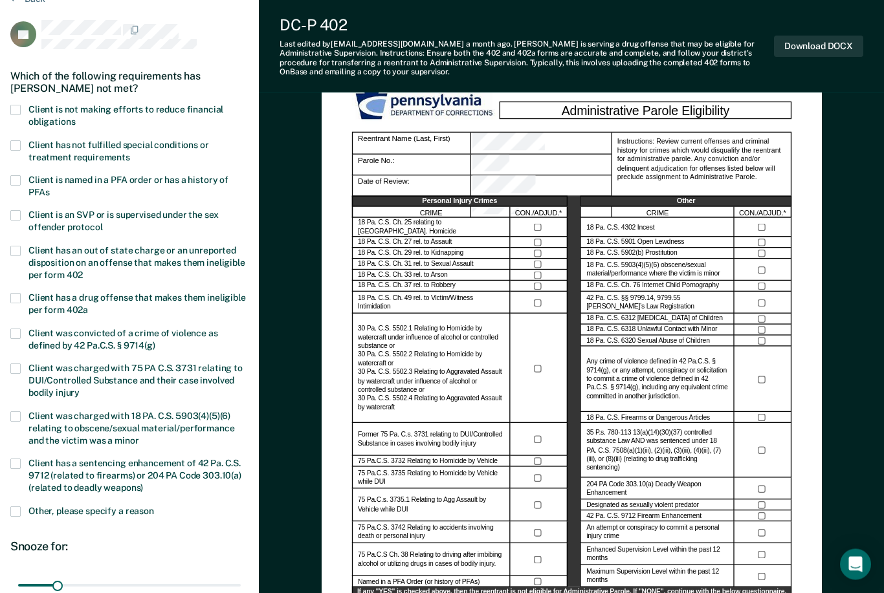
scroll to position [61, 0]
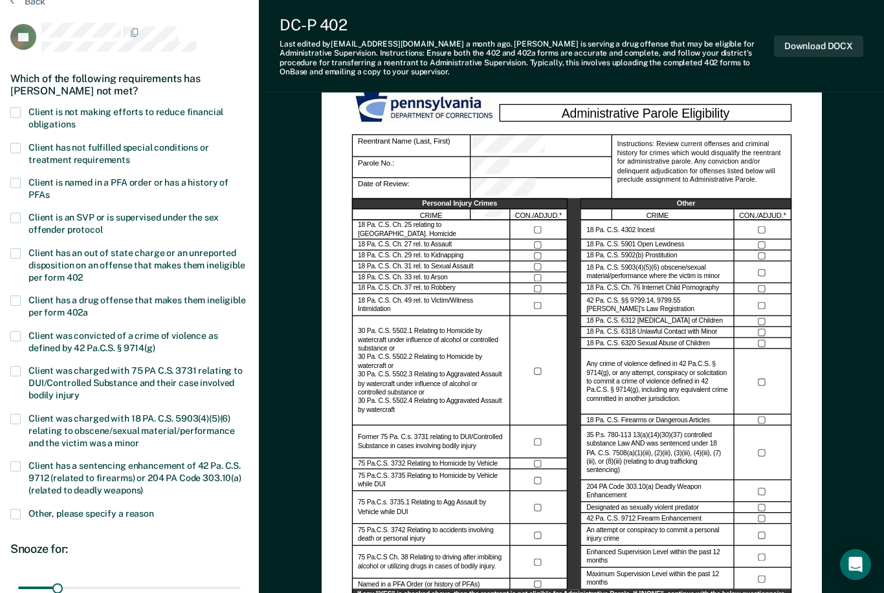
click at [25, 143] on label "Client has not fulfilled special conditions or treatment requirements" at bounding box center [129, 155] width 238 height 25
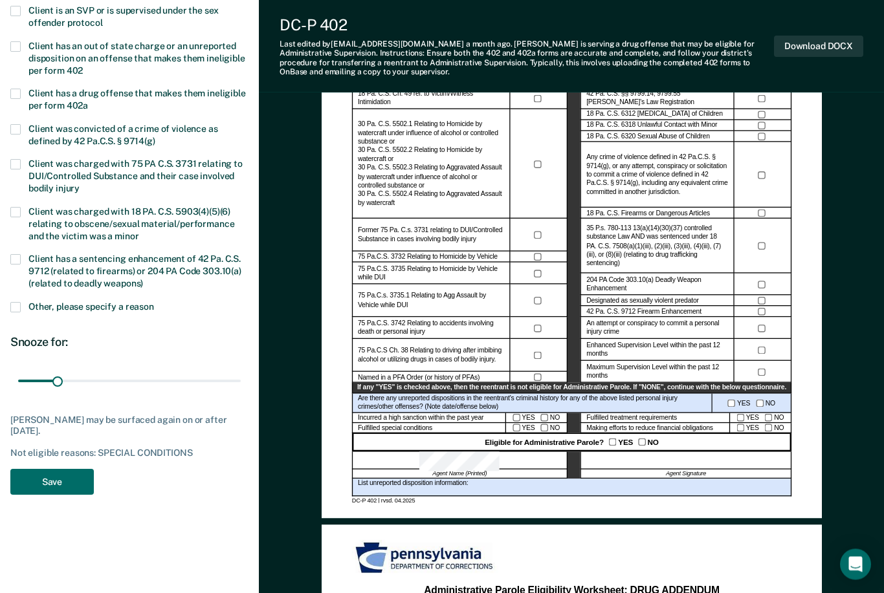
scroll to position [274, 0]
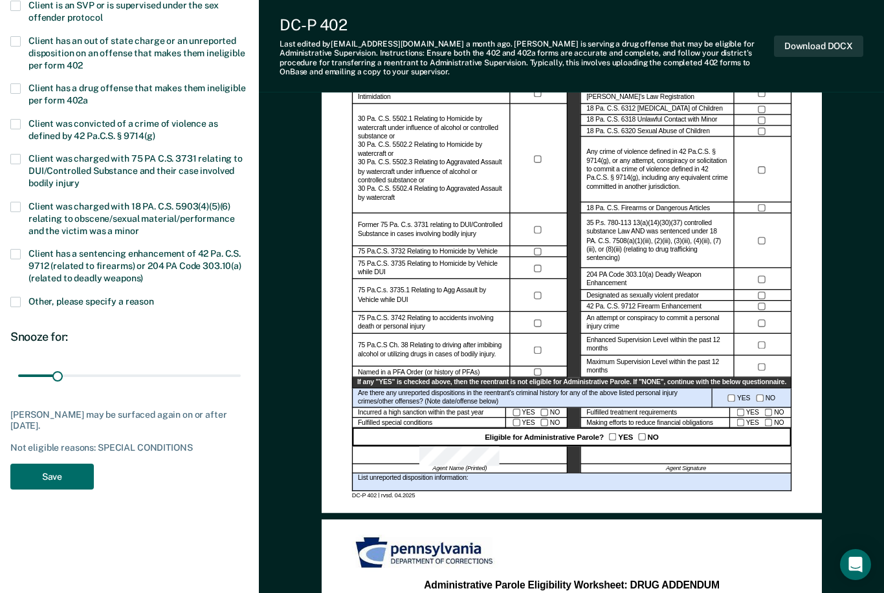
click at [66, 464] on button "Save" at bounding box center [51, 477] width 83 height 27
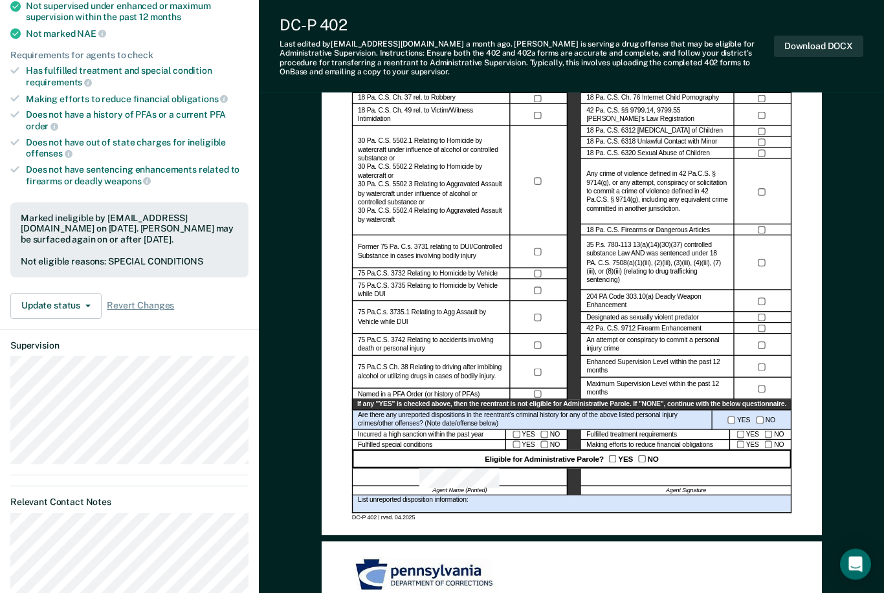
scroll to position [0, 0]
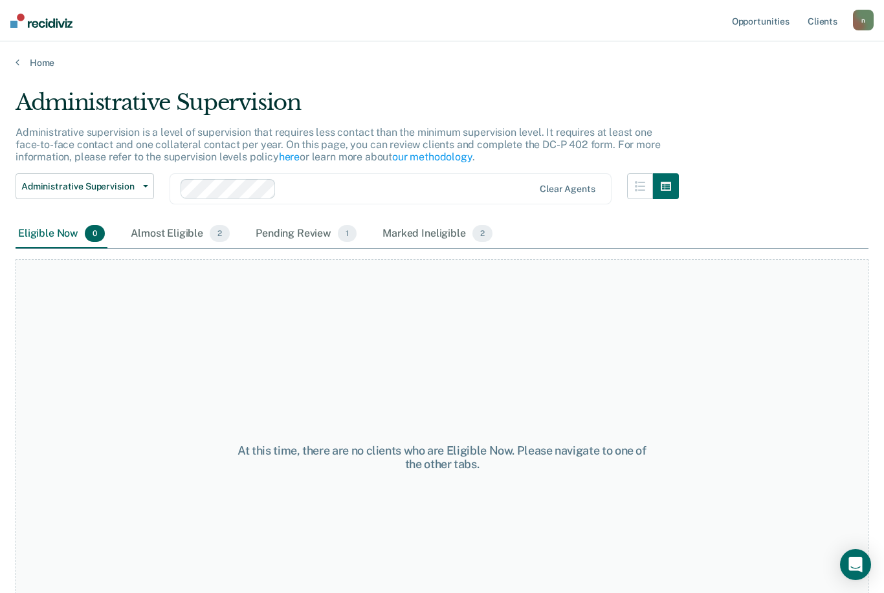
scroll to position [41, 0]
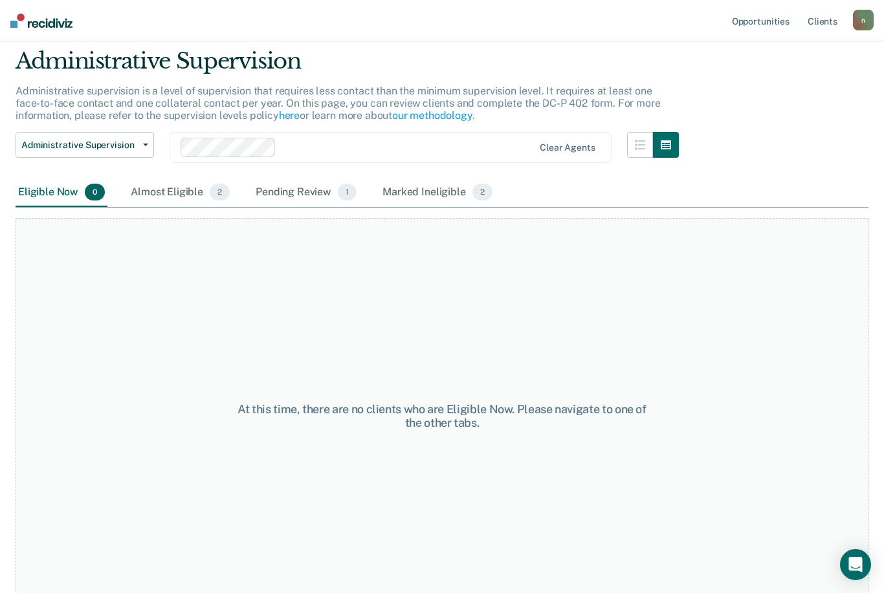
click at [173, 191] on div "Almost Eligible 2" at bounding box center [180, 193] width 104 height 28
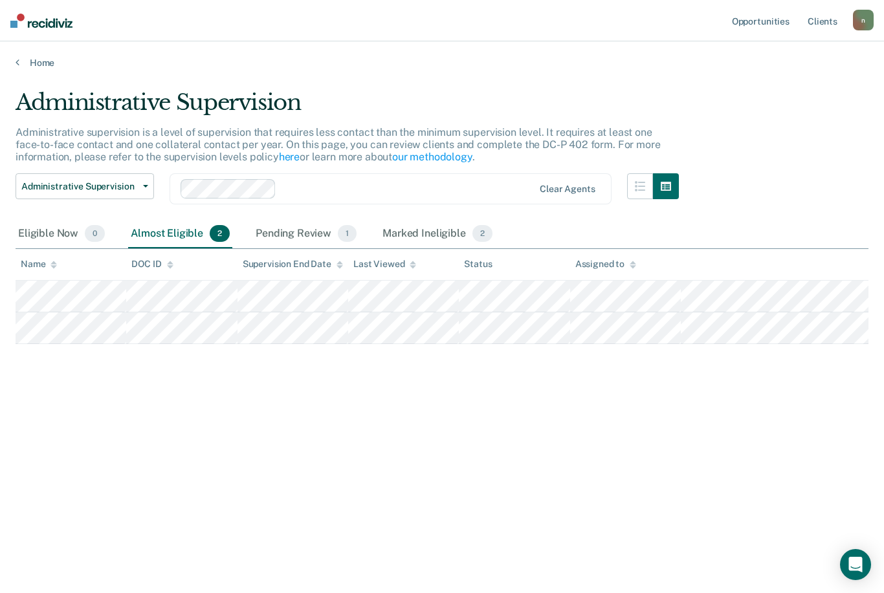
click at [56, 220] on div "Eligible Now 0" at bounding box center [62, 234] width 92 height 28
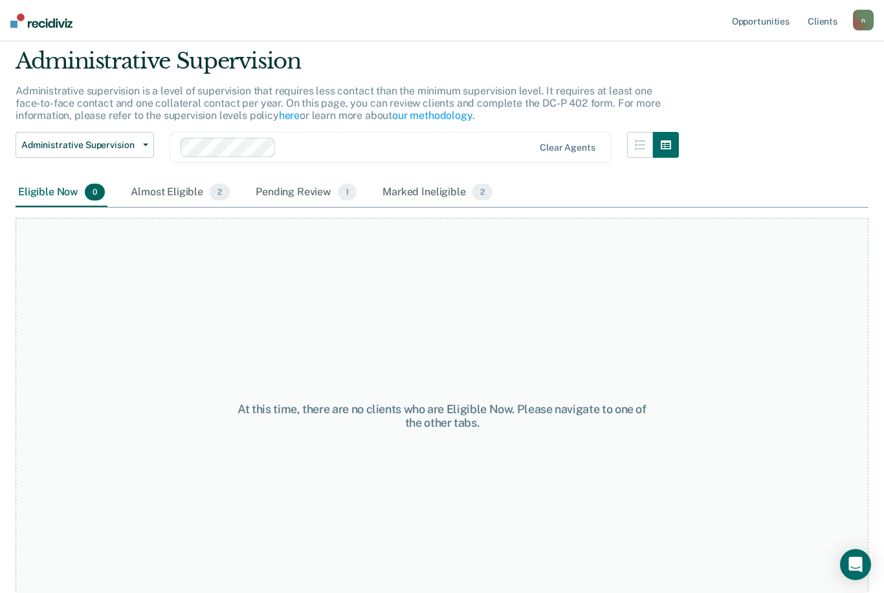
click at [321, 190] on div "Pending Review 1" at bounding box center [306, 193] width 106 height 28
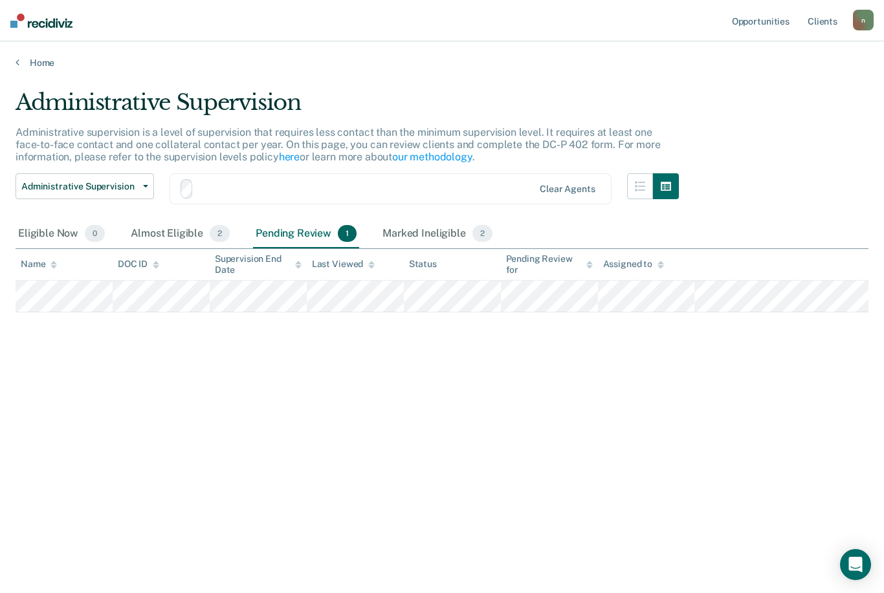
scroll to position [0, 0]
